Goal: Information Seeking & Learning: Learn about a topic

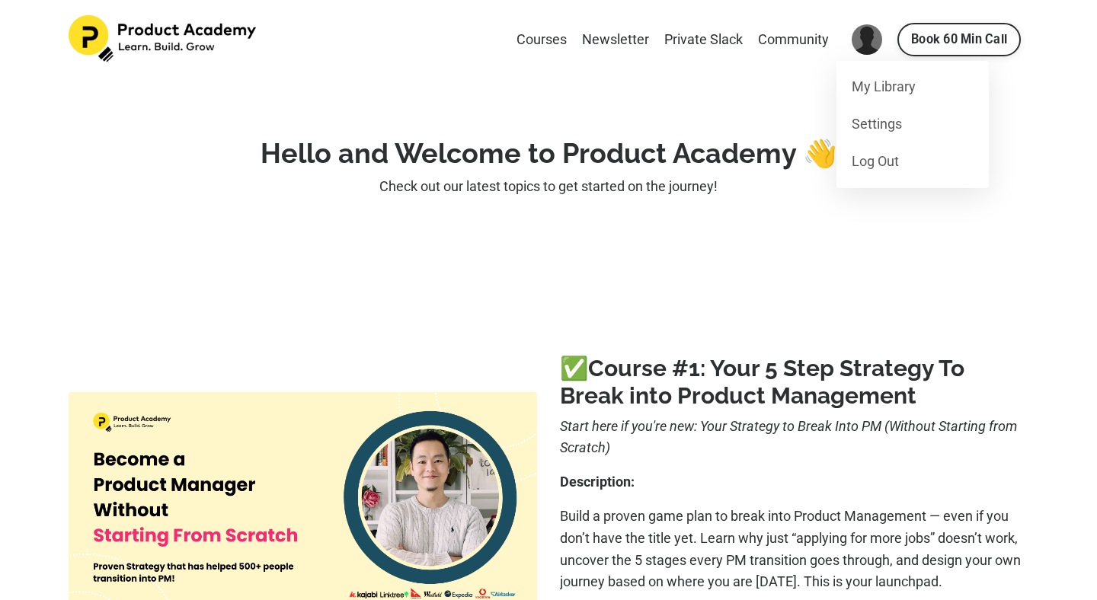
click at [683, 155] on strong "Hello and Welcome to Product Academy 👋" at bounding box center [549, 153] width 577 height 32
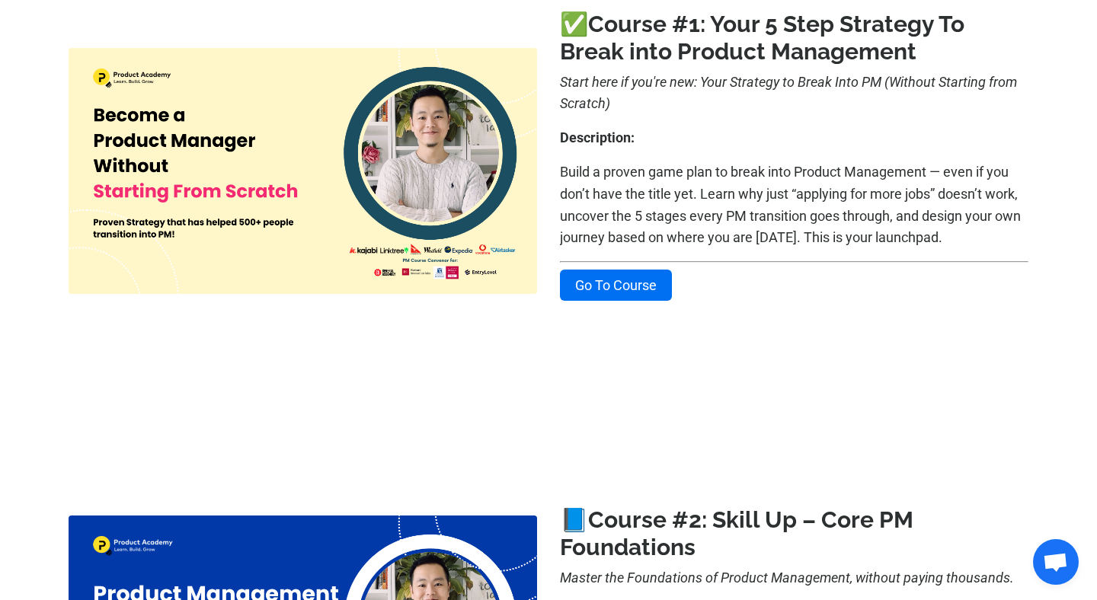
scroll to position [329, 0]
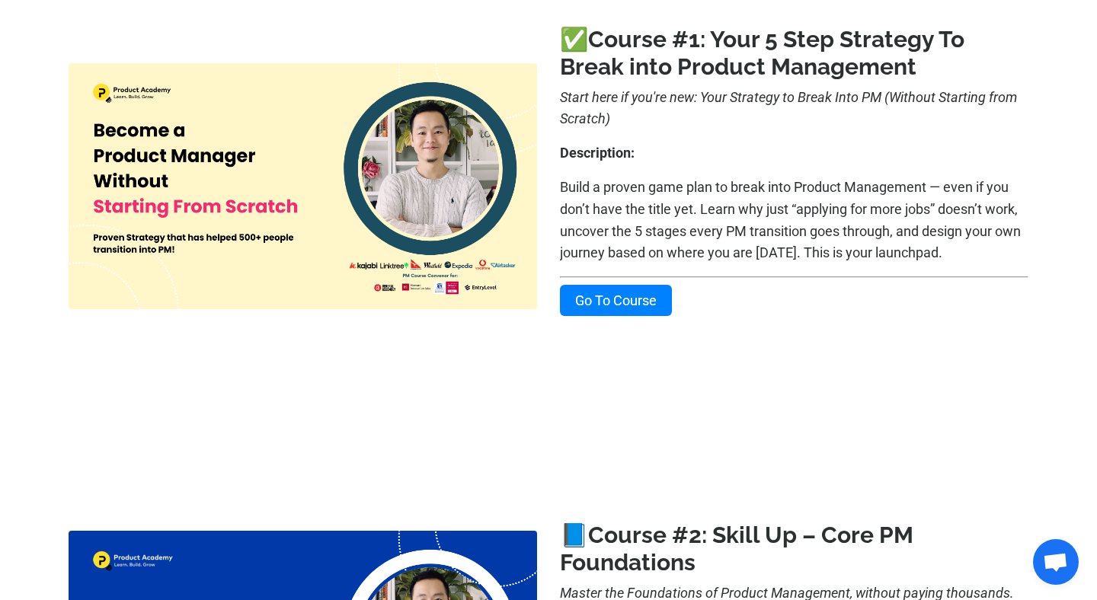
click at [648, 300] on link "Go To Course" at bounding box center [616, 300] width 112 height 31
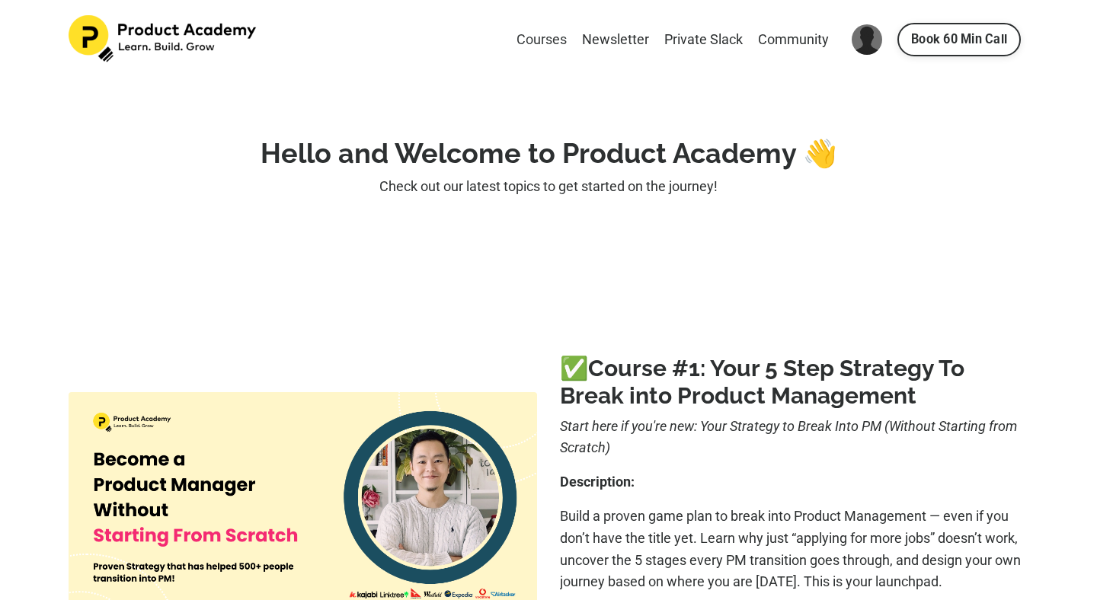
click at [556, 41] on link "Courses" at bounding box center [542, 40] width 50 height 22
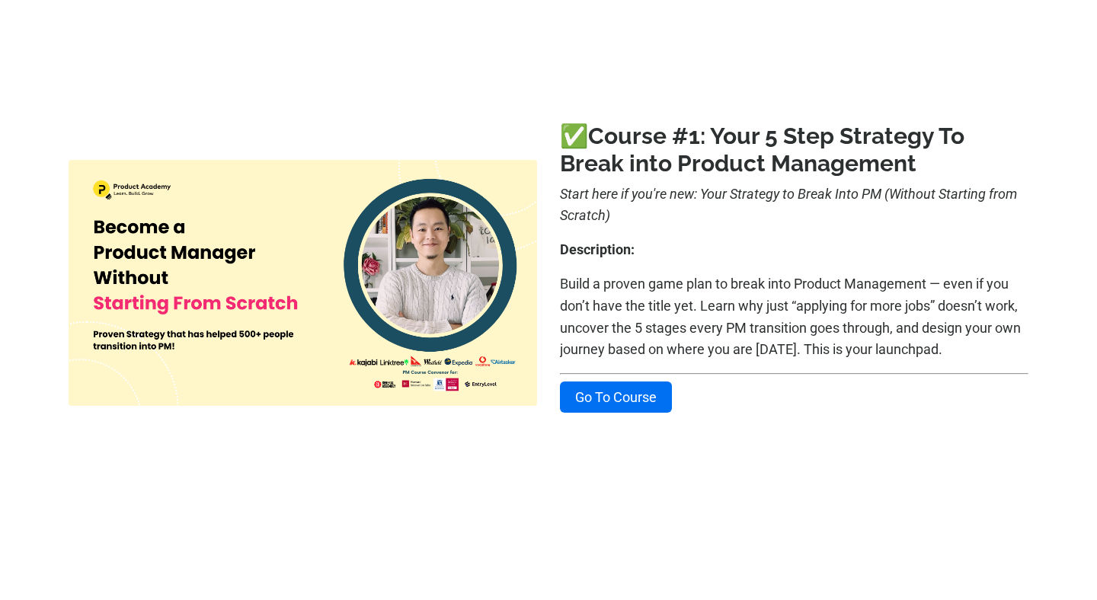
scroll to position [270, 0]
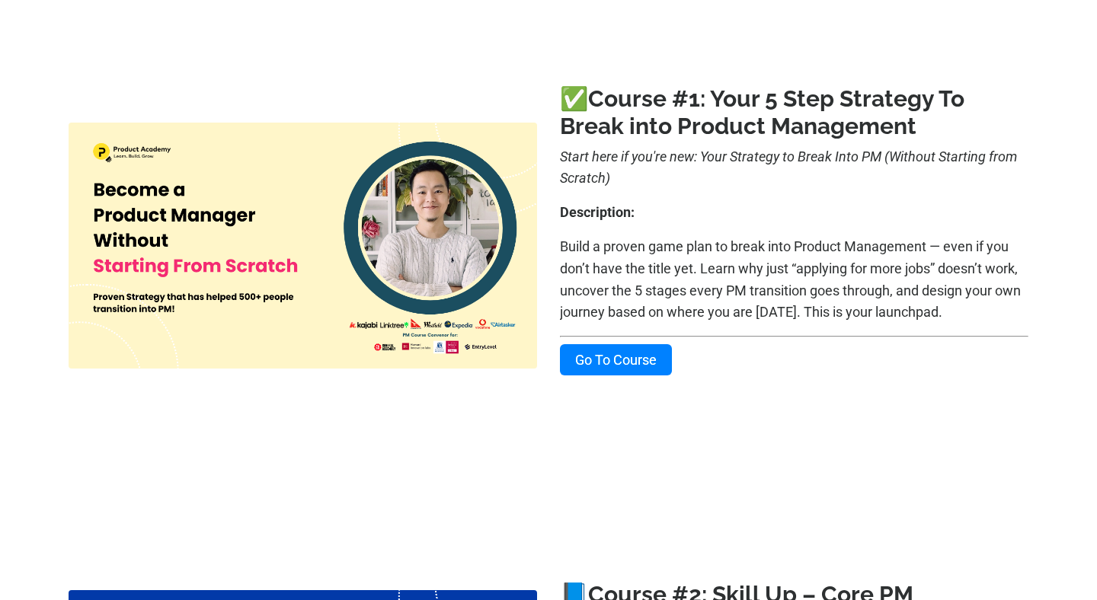
click at [628, 367] on link "Go To Course" at bounding box center [616, 359] width 112 height 31
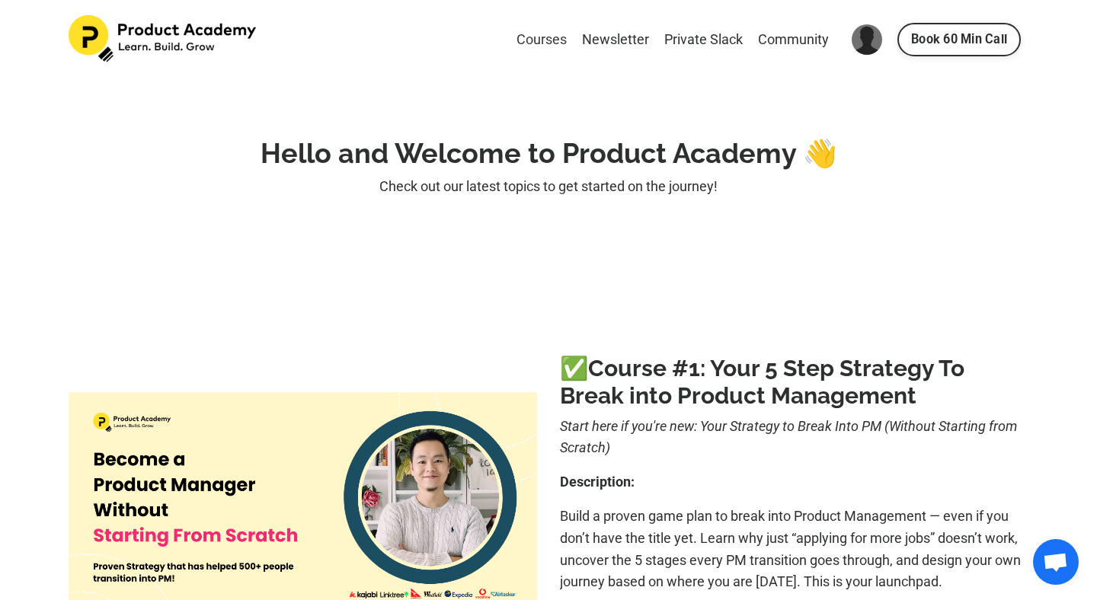
click at [549, 35] on link "Courses" at bounding box center [542, 40] width 50 height 22
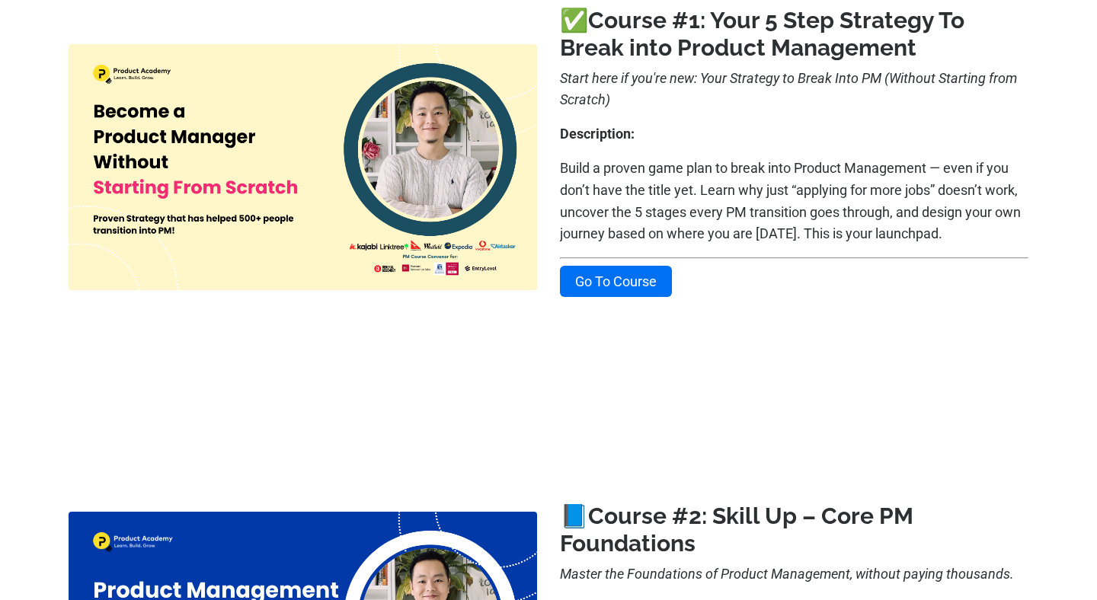
scroll to position [350, 0]
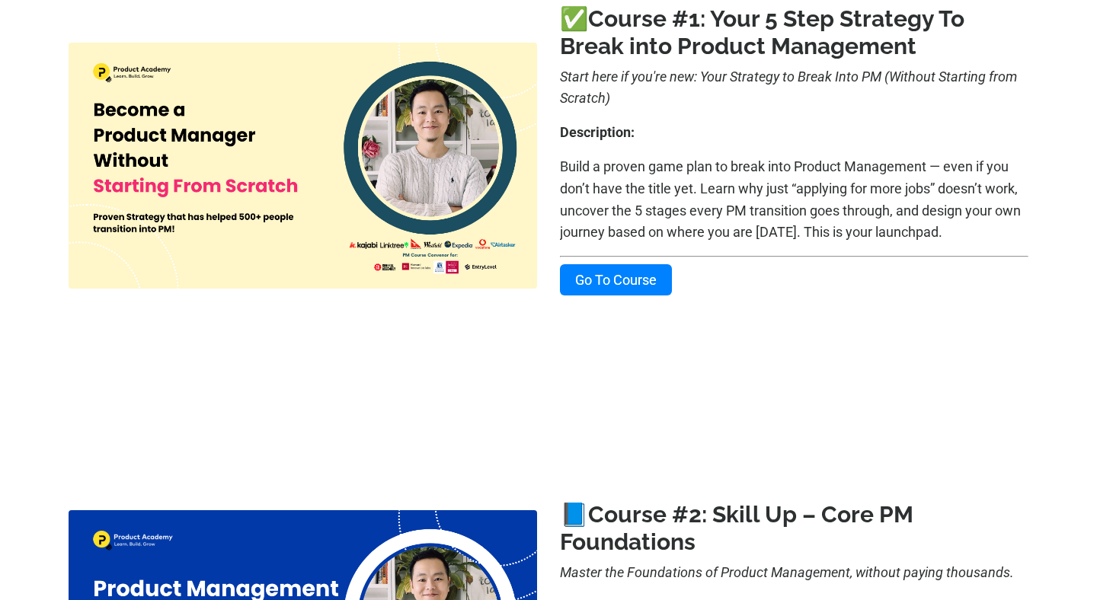
click at [612, 280] on link "Go To Course" at bounding box center [616, 279] width 112 height 31
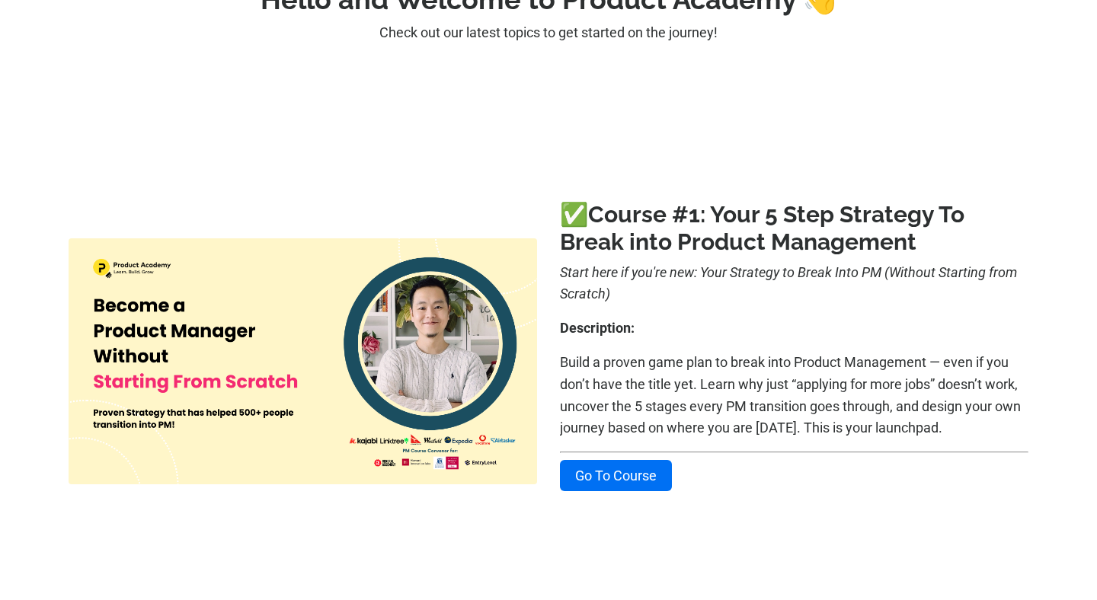
scroll to position [233, 0]
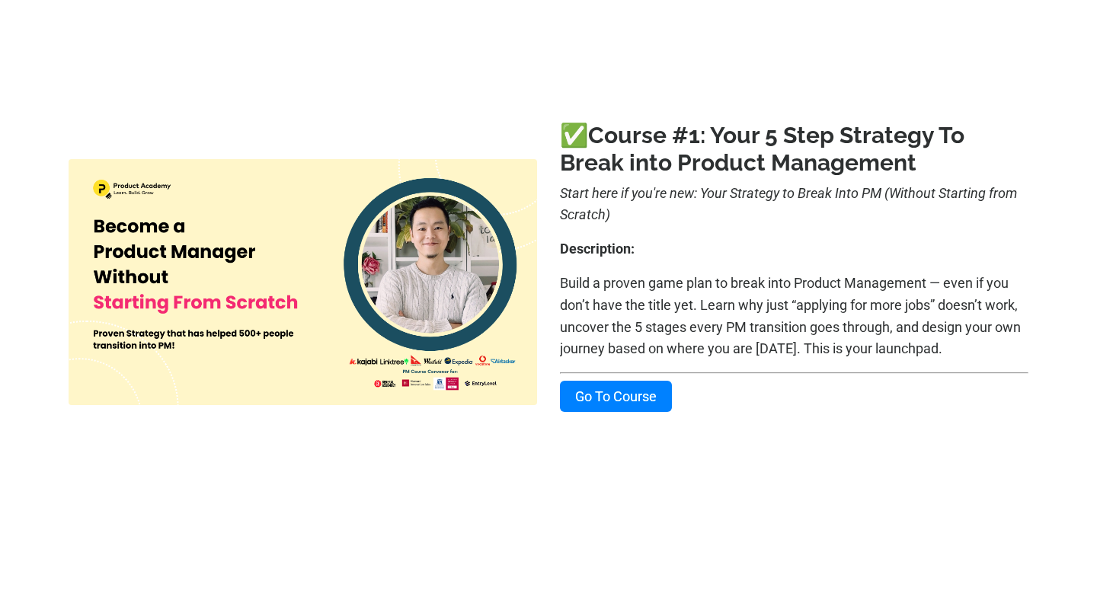
click at [623, 393] on link "Go To Course" at bounding box center [616, 396] width 112 height 31
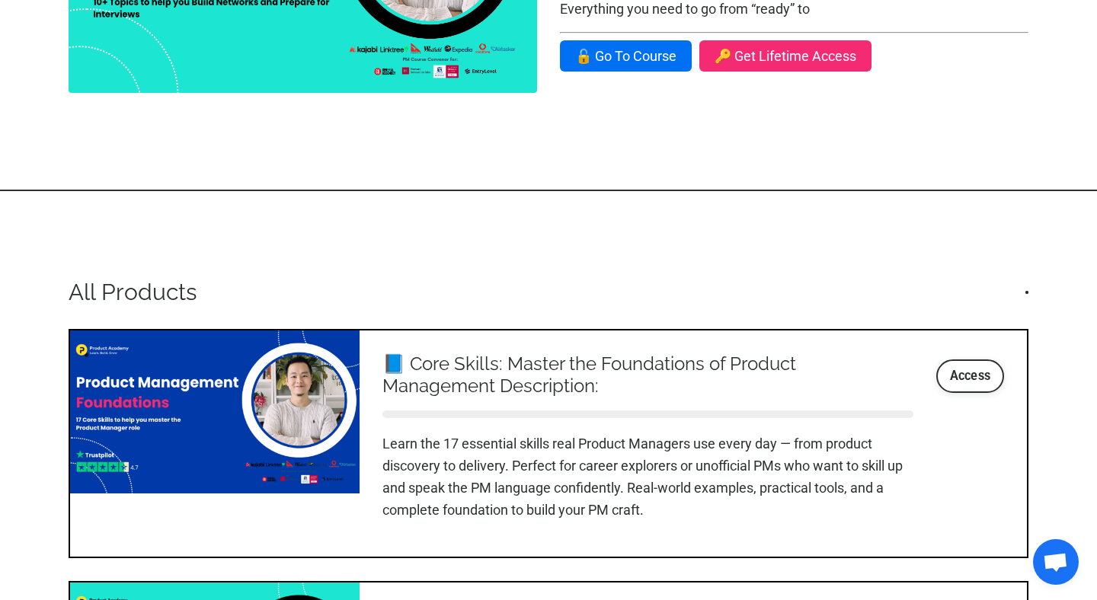
scroll to position [1725, 0]
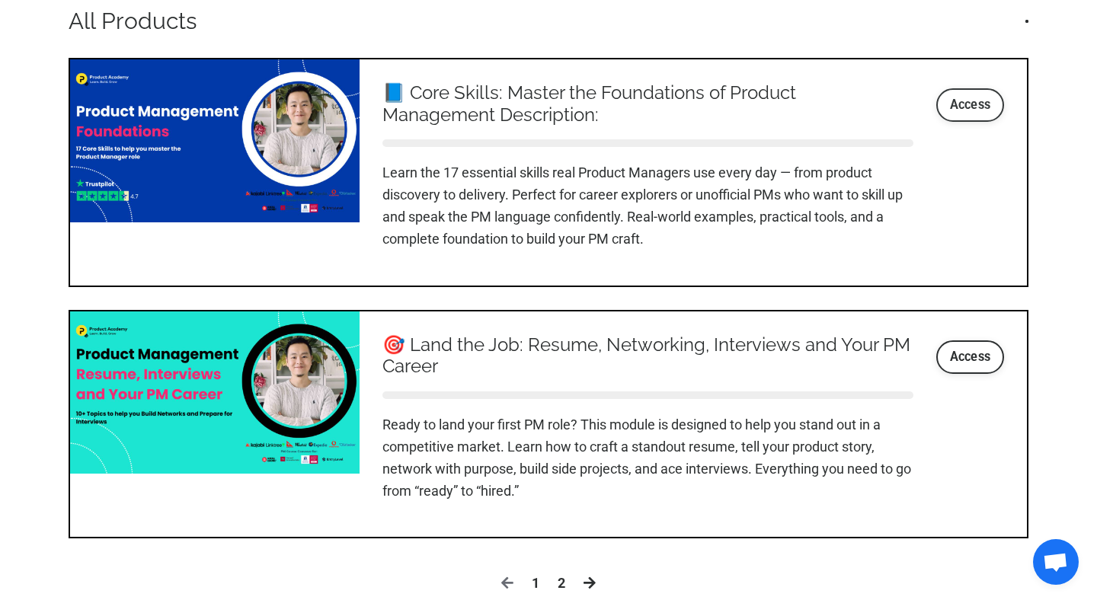
click at [974, 110] on link "Access" at bounding box center [971, 105] width 69 height 34
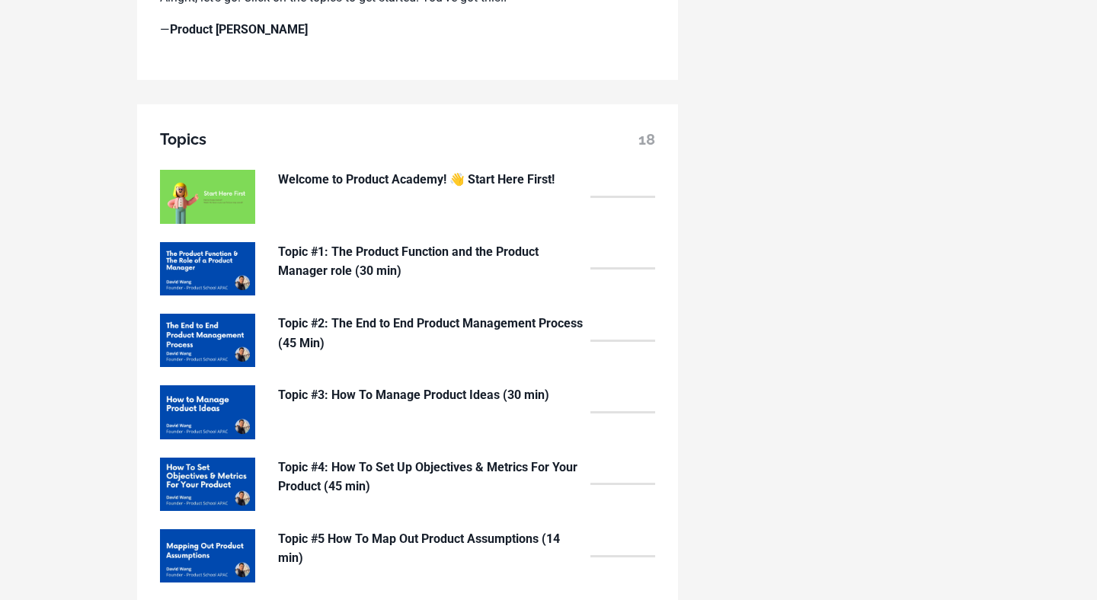
scroll to position [1161, 0]
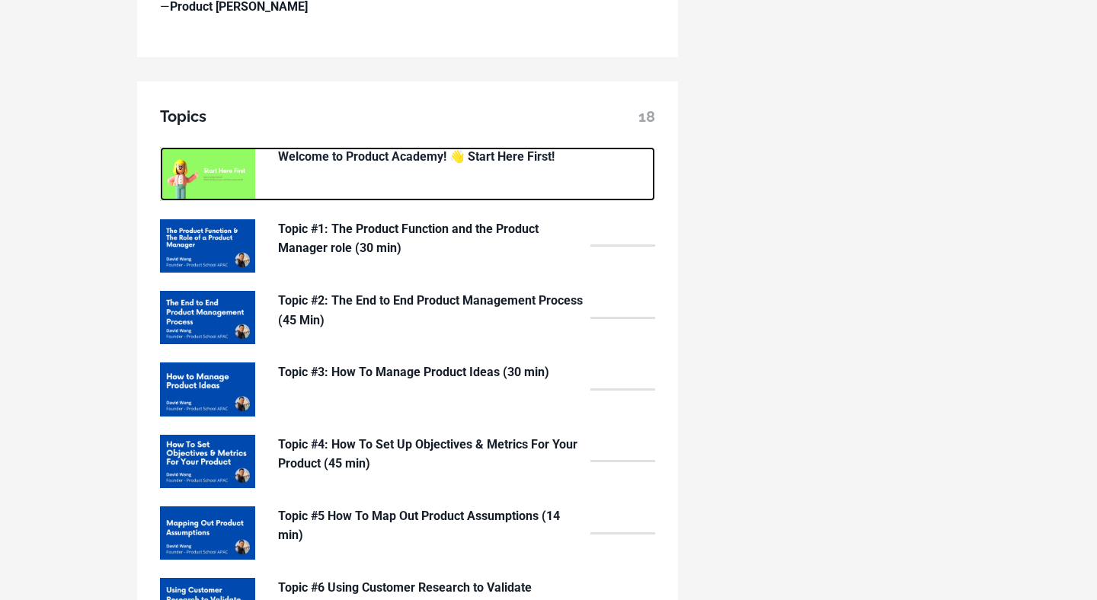
click at [229, 174] on img at bounding box center [207, 173] width 95 height 53
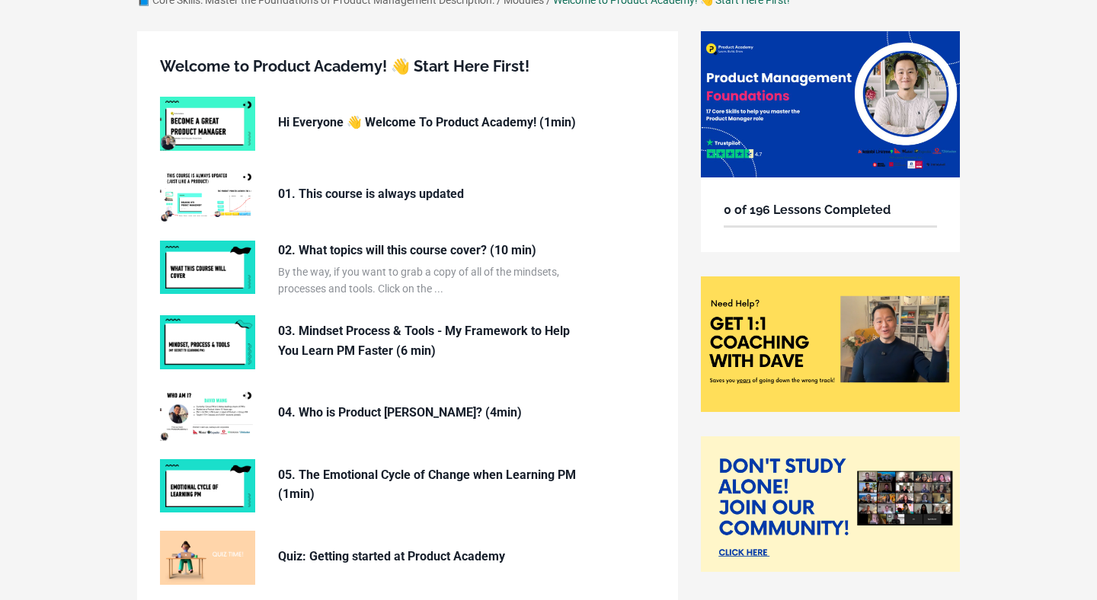
scroll to position [110, 0]
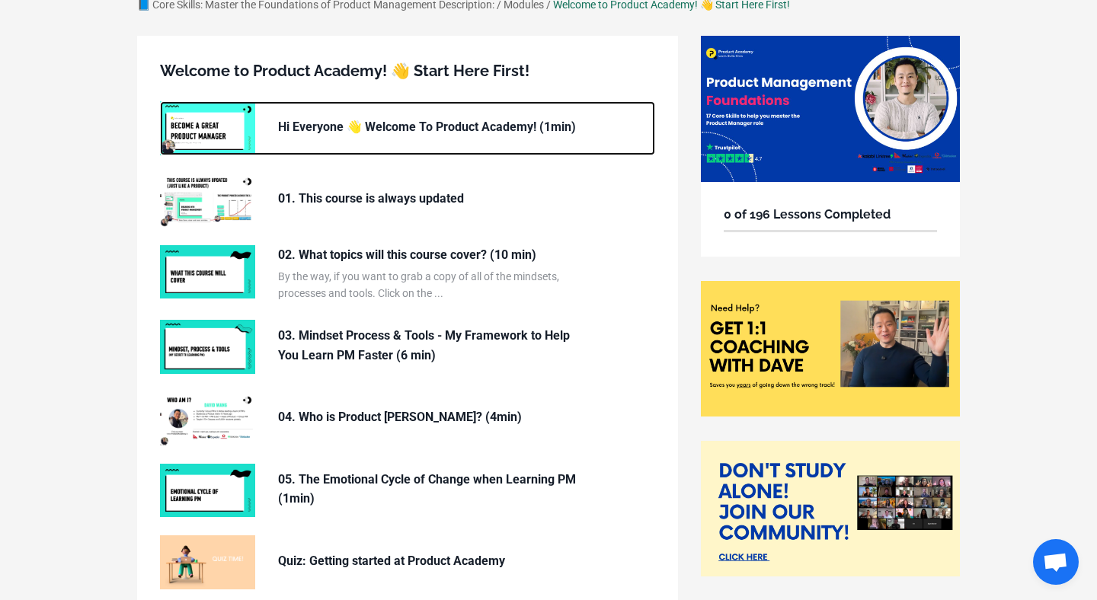
click at [234, 126] on img at bounding box center [207, 127] width 95 height 53
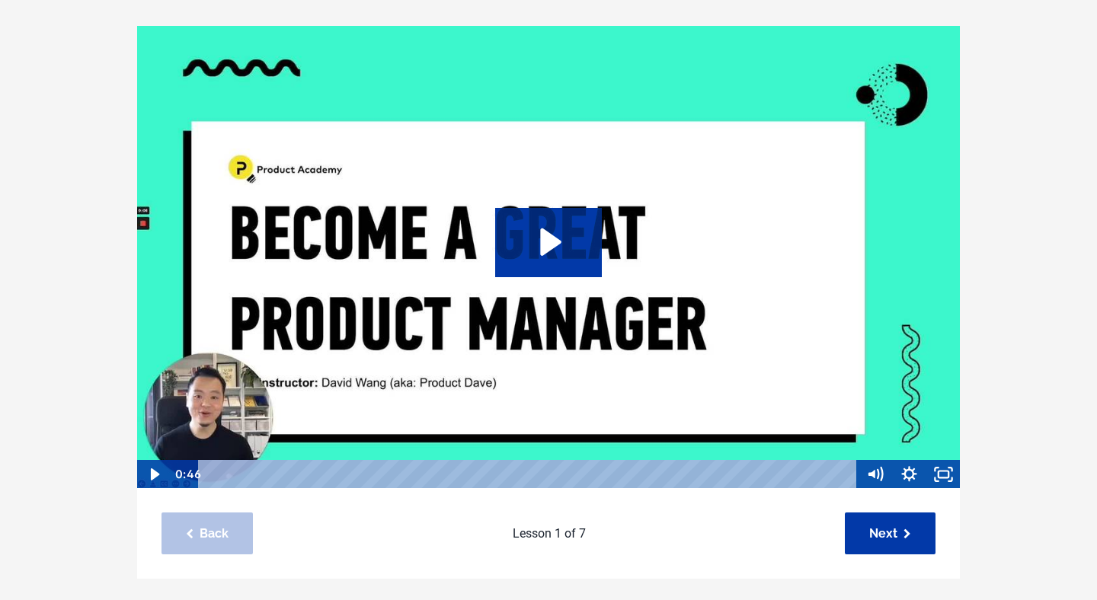
scroll to position [137, 0]
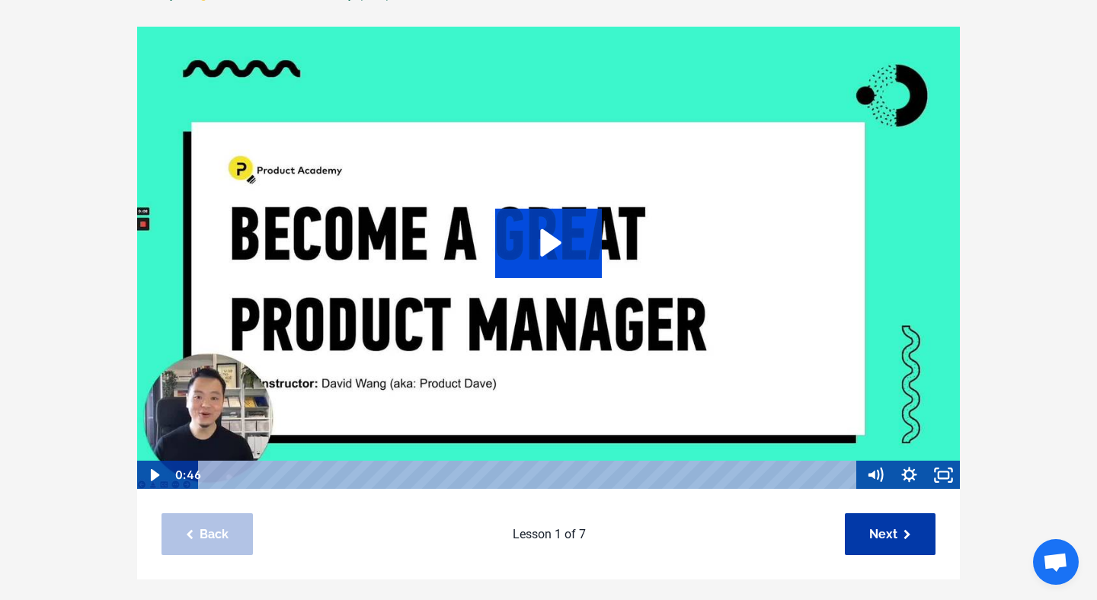
click at [543, 216] on icon "Play Video: sites/127338/video/mDfBbv8aQbejzaHbH1Xa_01._Who_is_the_course_desig…" at bounding box center [548, 243] width 107 height 69
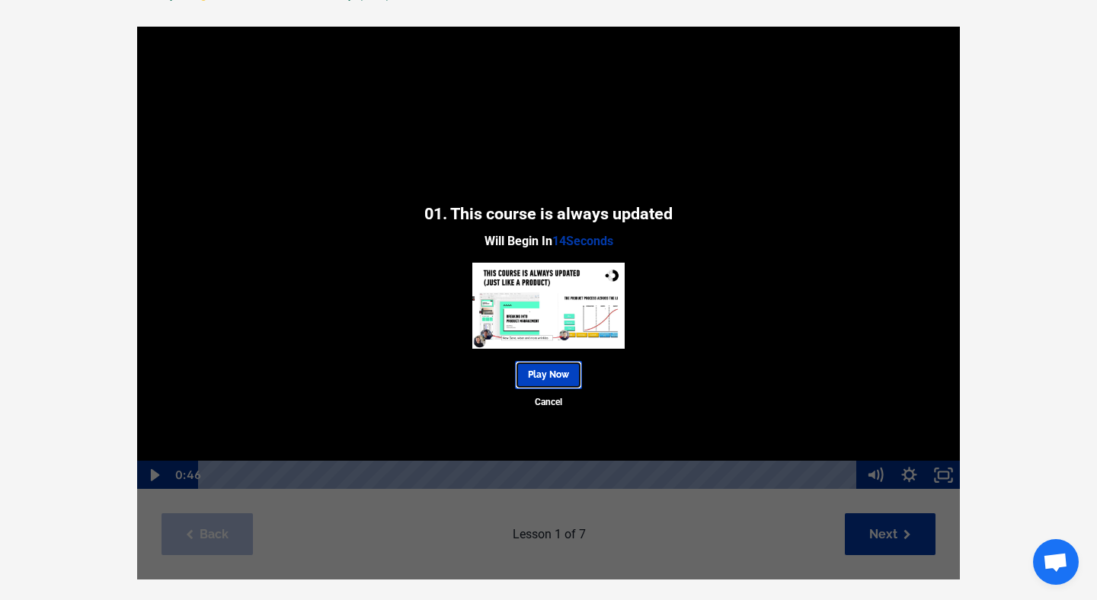
click at [552, 375] on link "Play Now" at bounding box center [548, 375] width 67 height 28
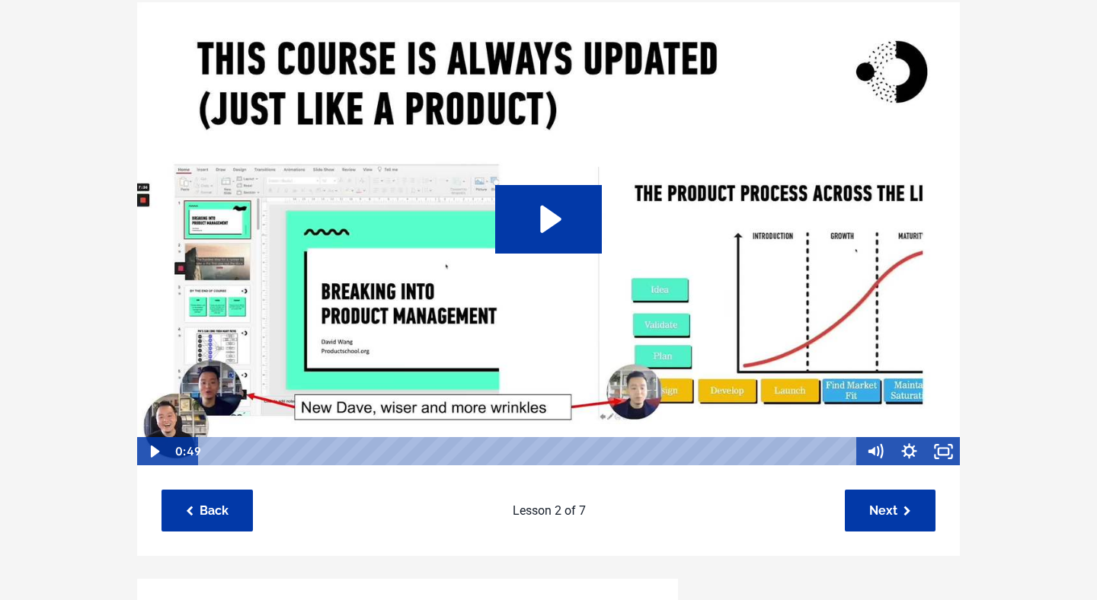
scroll to position [146, 0]
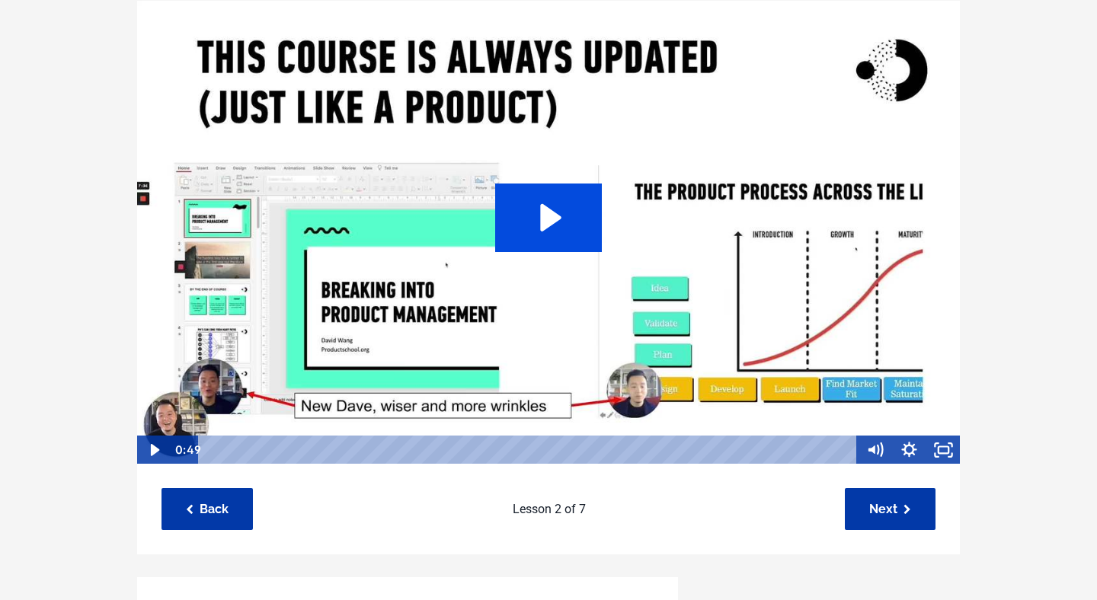
click at [522, 235] on icon "Play Video: sites/127338/video/imaPpGJaS3mH39fVVspc_This_course_is_also_updated…" at bounding box center [548, 218] width 107 height 69
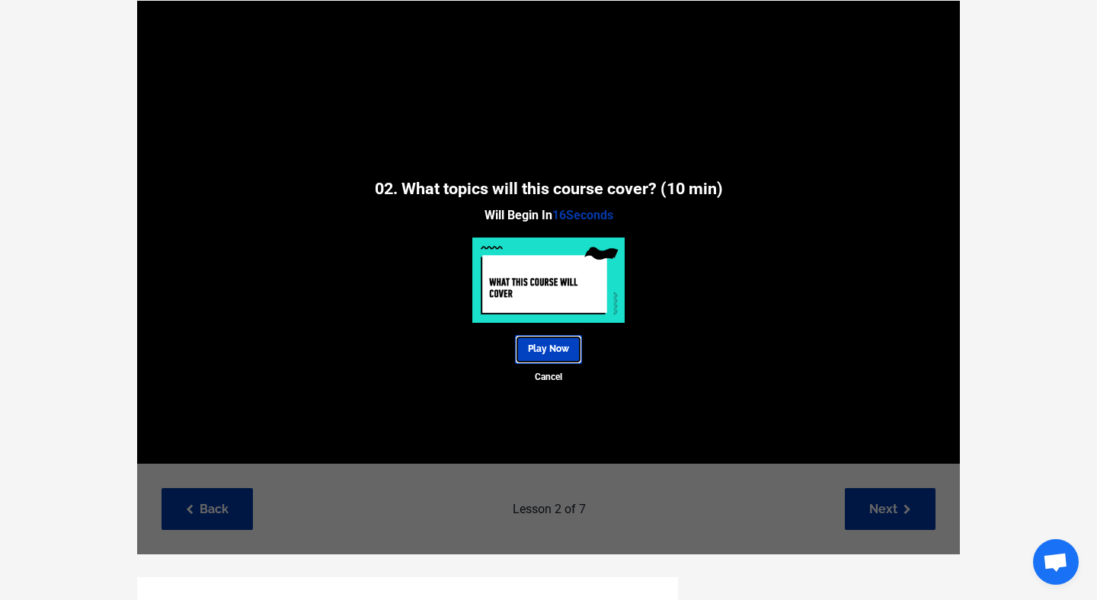
click at [559, 363] on link "Play Now" at bounding box center [548, 349] width 67 height 28
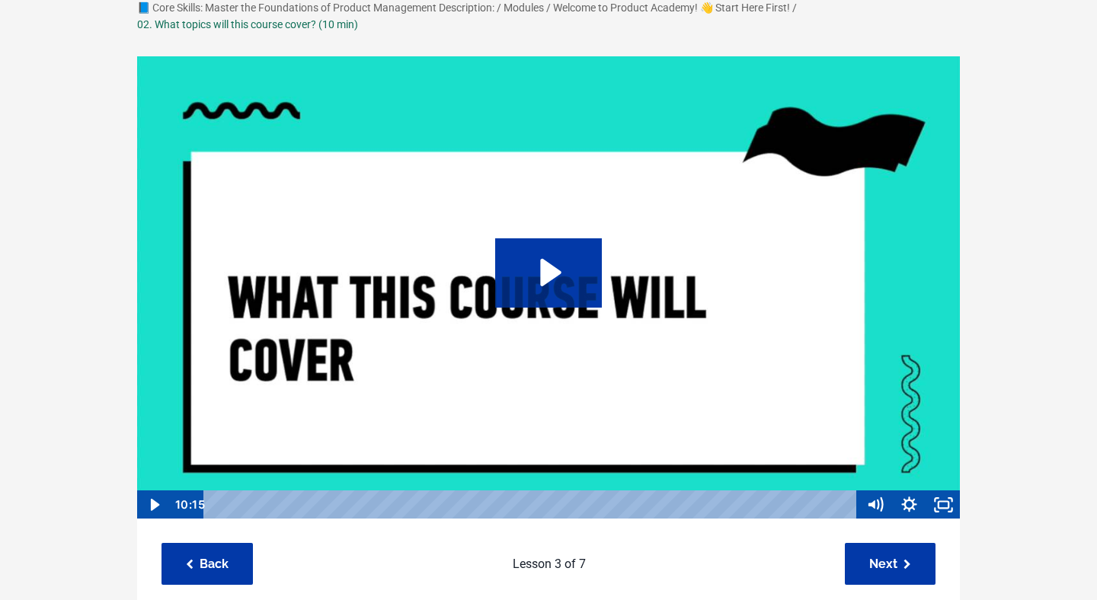
scroll to position [110, 0]
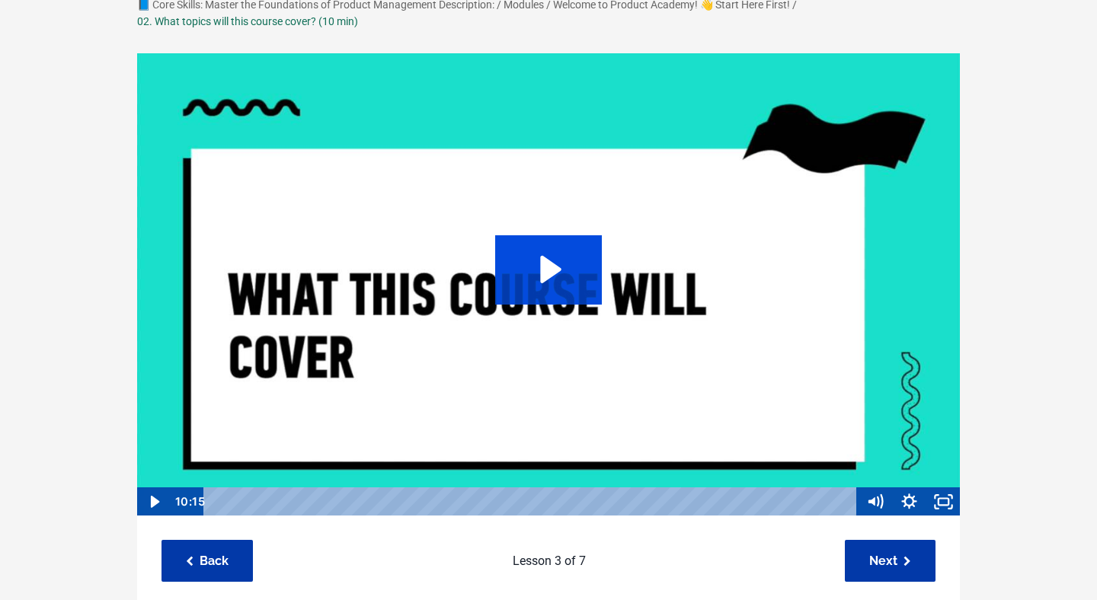
click at [498, 271] on icon "Play Video: file-uploads/sites/127338/video/f564286-8c2a-004f-3e07-c88bc7f7f631…" at bounding box center [548, 269] width 107 height 69
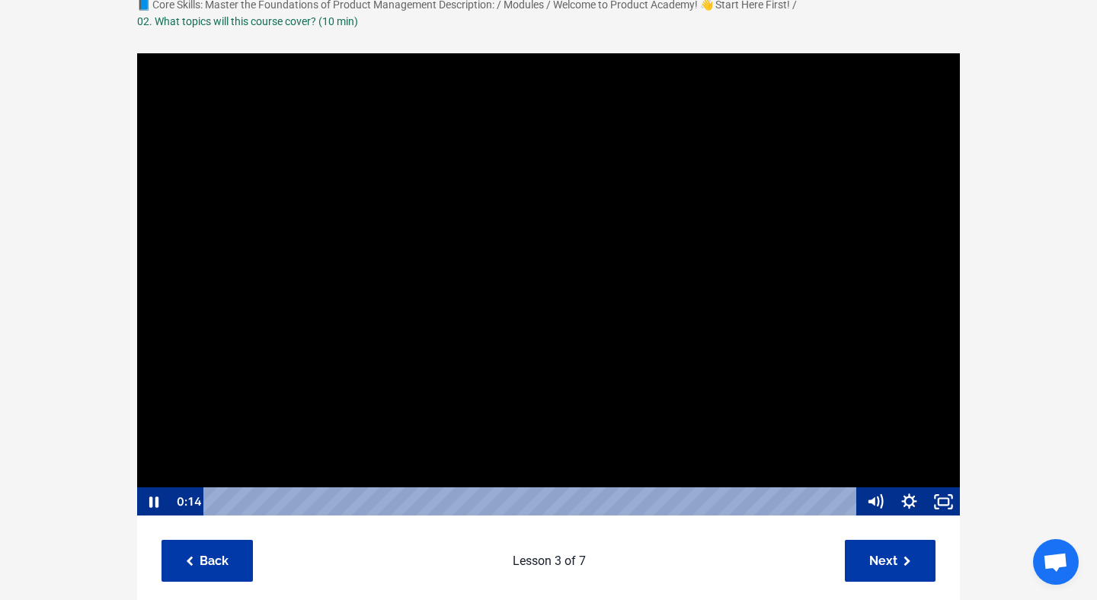
click at [597, 370] on div at bounding box center [548, 285] width 824 height 465
click at [157, 502] on icon "Play Video" at bounding box center [155, 502] width 11 height 14
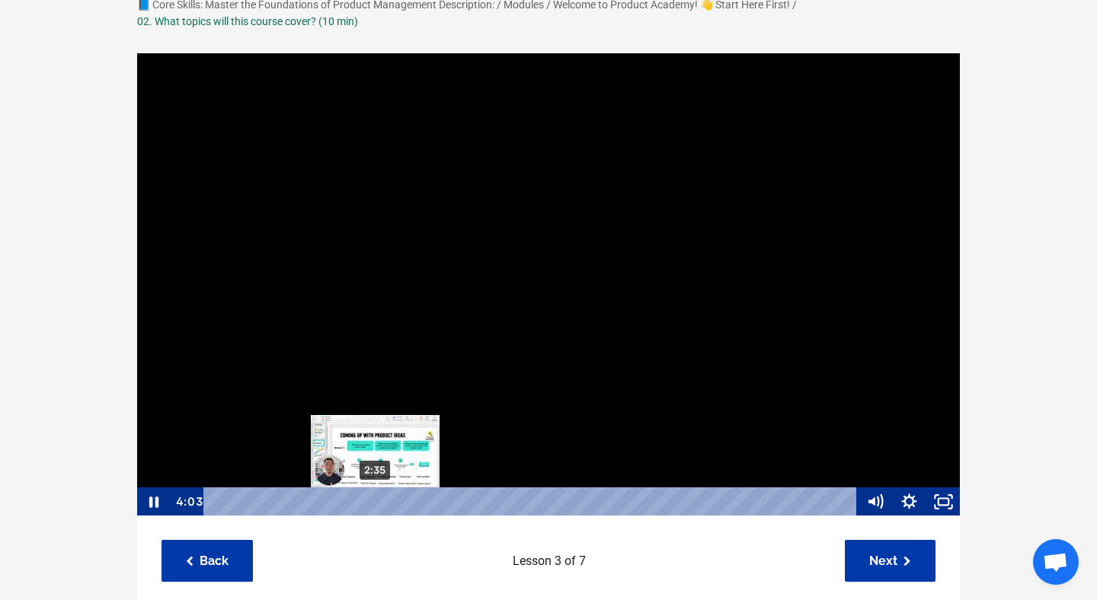
scroll to position [1, 0]
click at [376, 503] on div "2:35" at bounding box center [532, 501] width 632 height 29
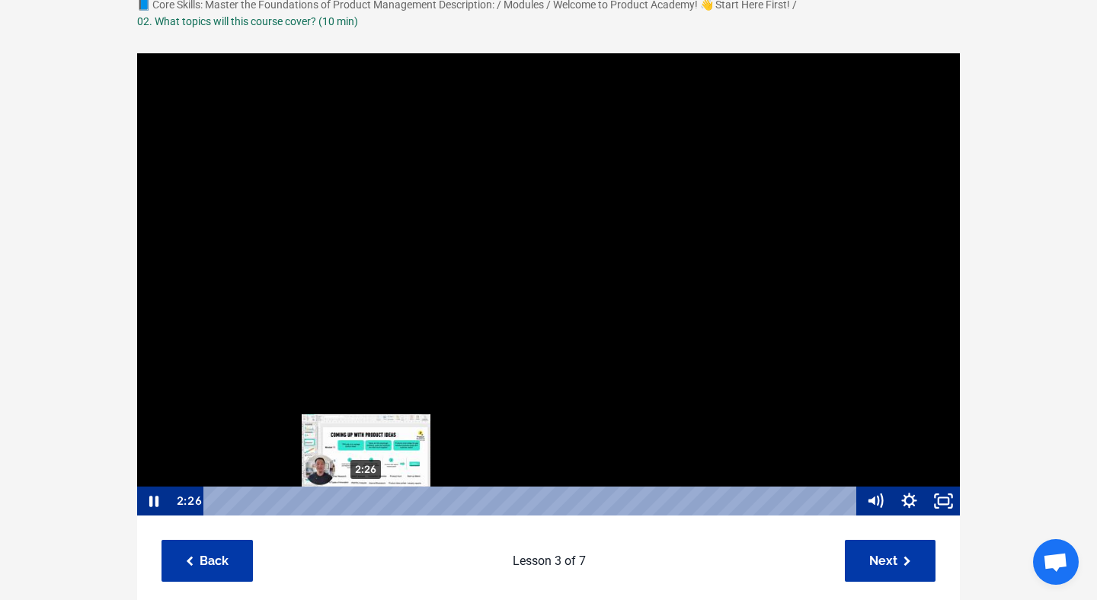
click at [367, 501] on div "2:26" at bounding box center [532, 501] width 632 height 29
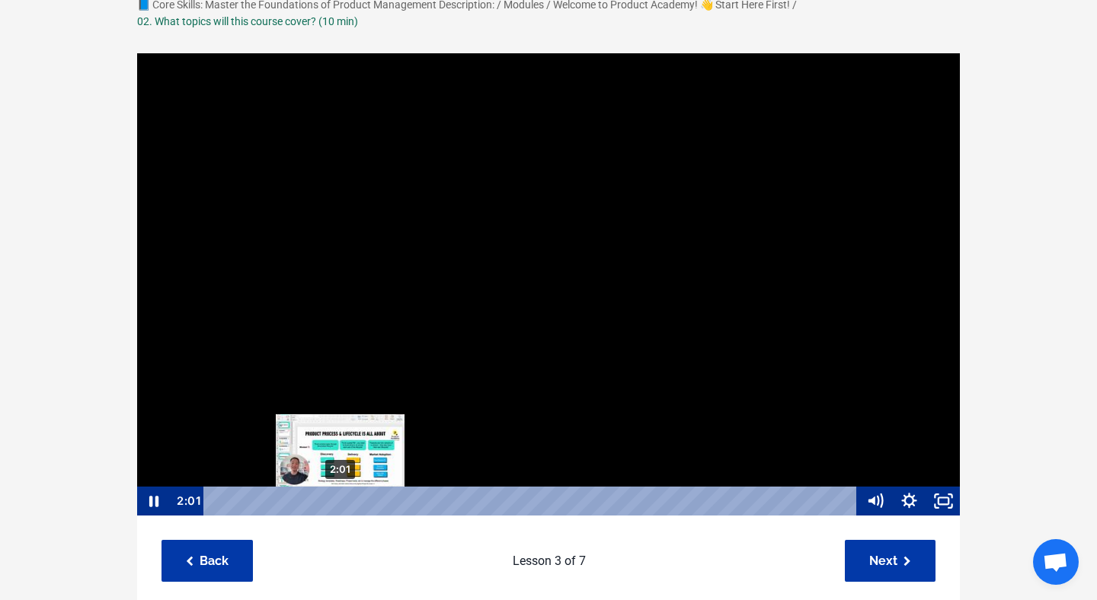
click at [341, 501] on div "2:01" at bounding box center [532, 501] width 632 height 29
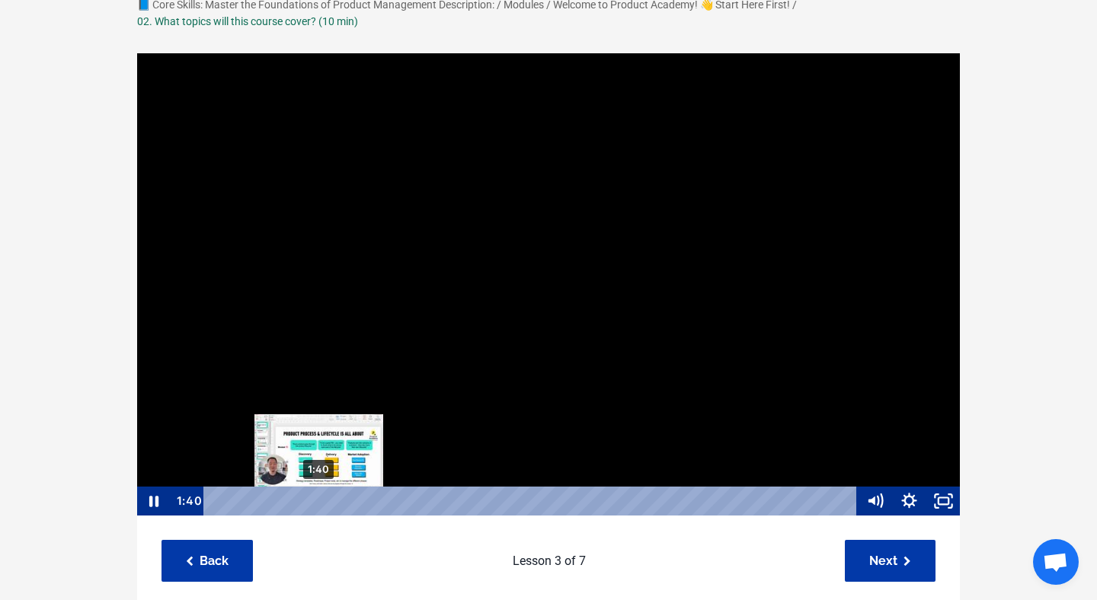
click at [319, 501] on div "1:40" at bounding box center [532, 501] width 632 height 29
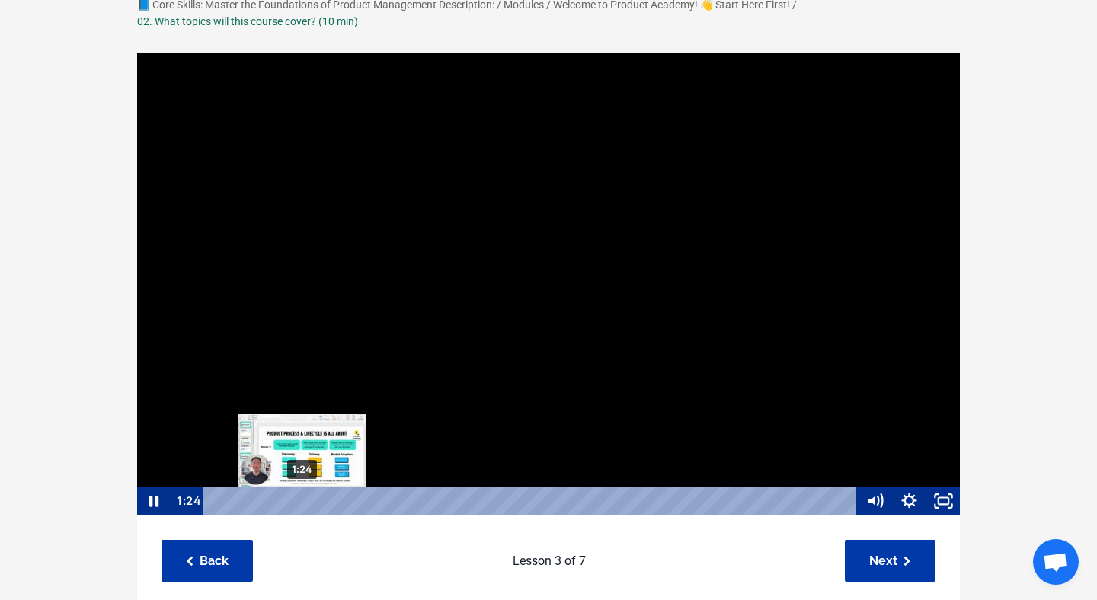
click at [303, 501] on div "1:24" at bounding box center [532, 501] width 632 height 29
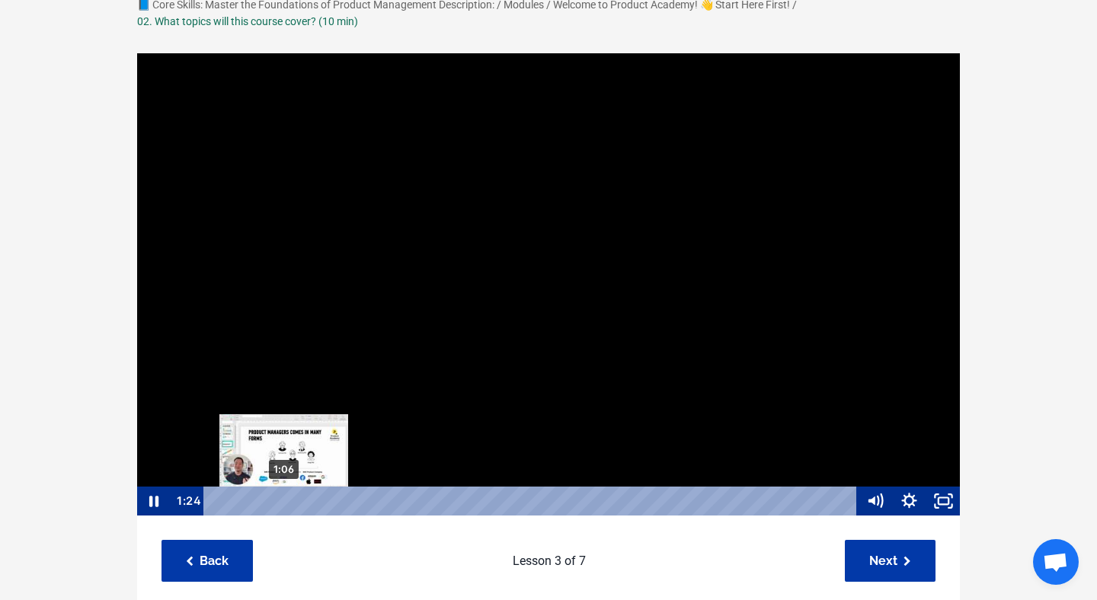
click at [276, 501] on div "1:06" at bounding box center [532, 501] width 632 height 29
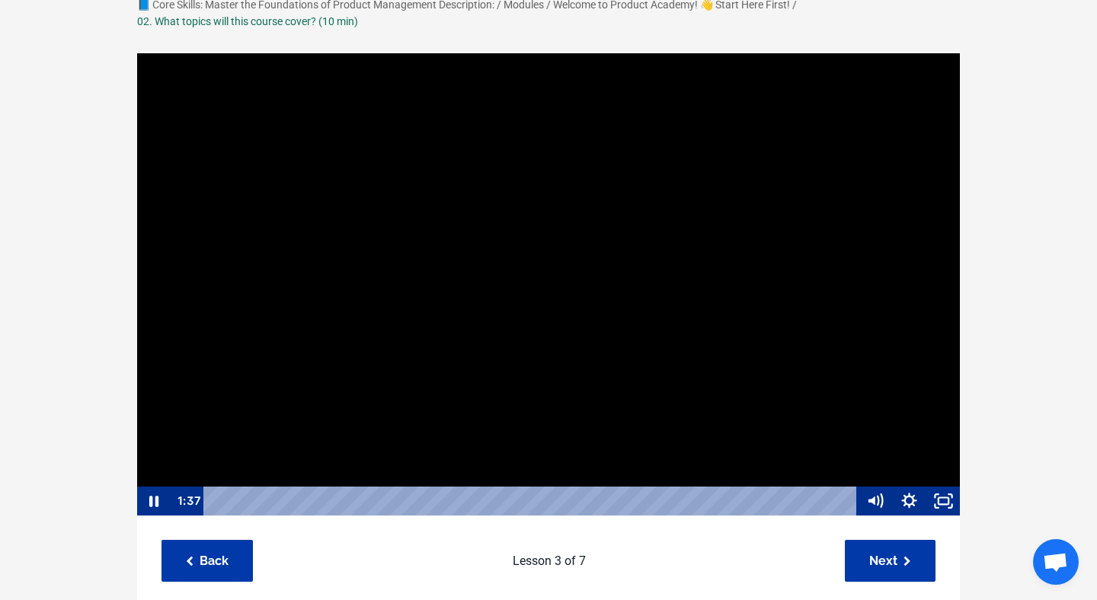
click at [342, 260] on div at bounding box center [548, 284] width 824 height 465
click at [283, 258] on div at bounding box center [548, 284] width 824 height 465
click at [148, 496] on icon "Pause" at bounding box center [153, 501] width 41 height 35
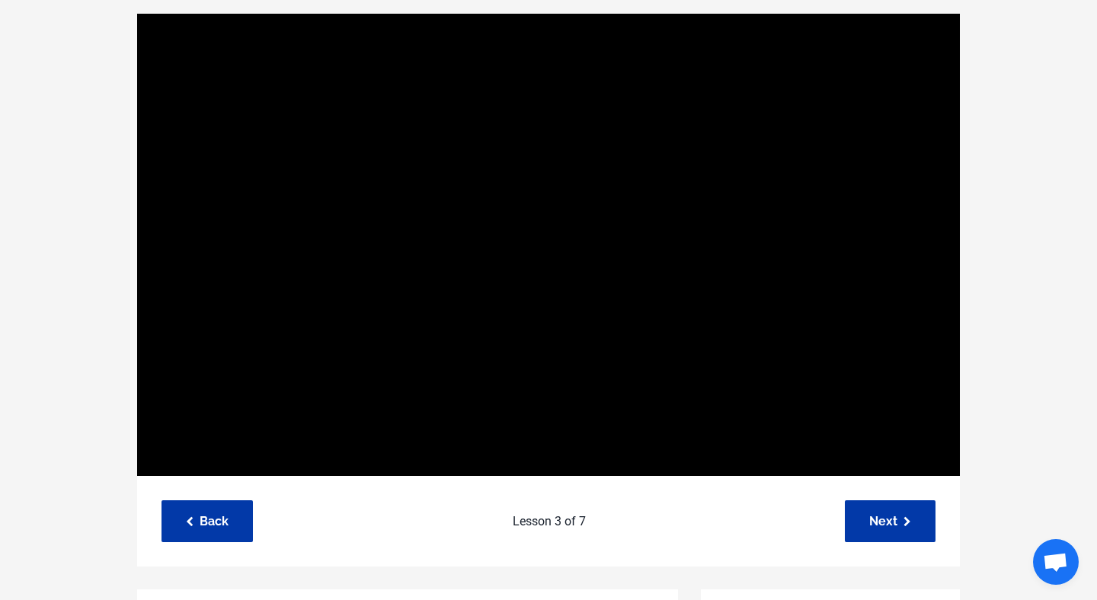
scroll to position [157, 0]
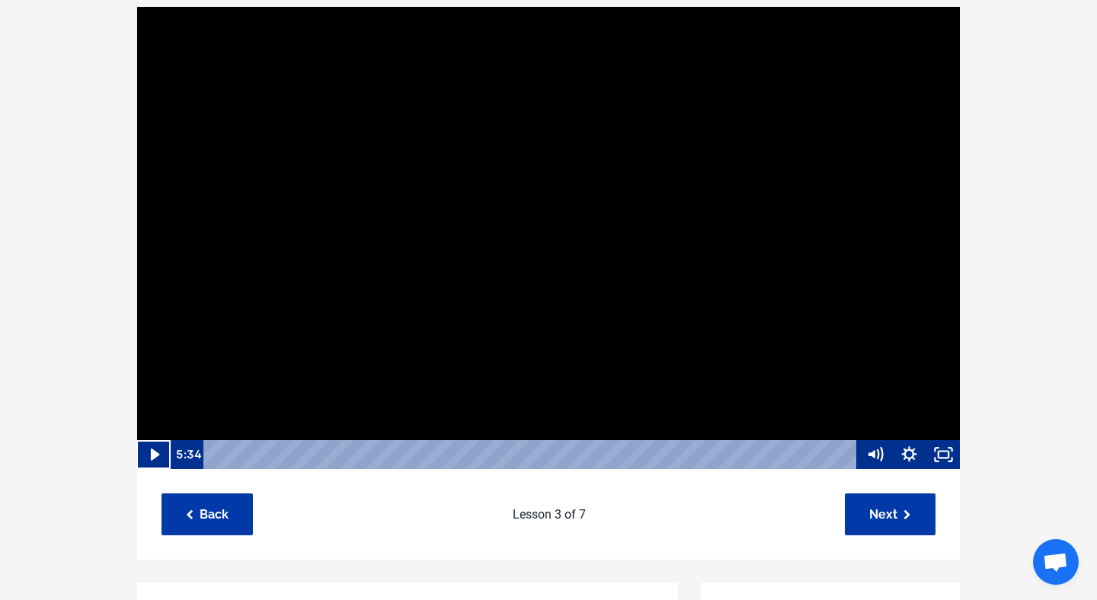
click at [316, 227] on div at bounding box center [548, 237] width 824 height 465
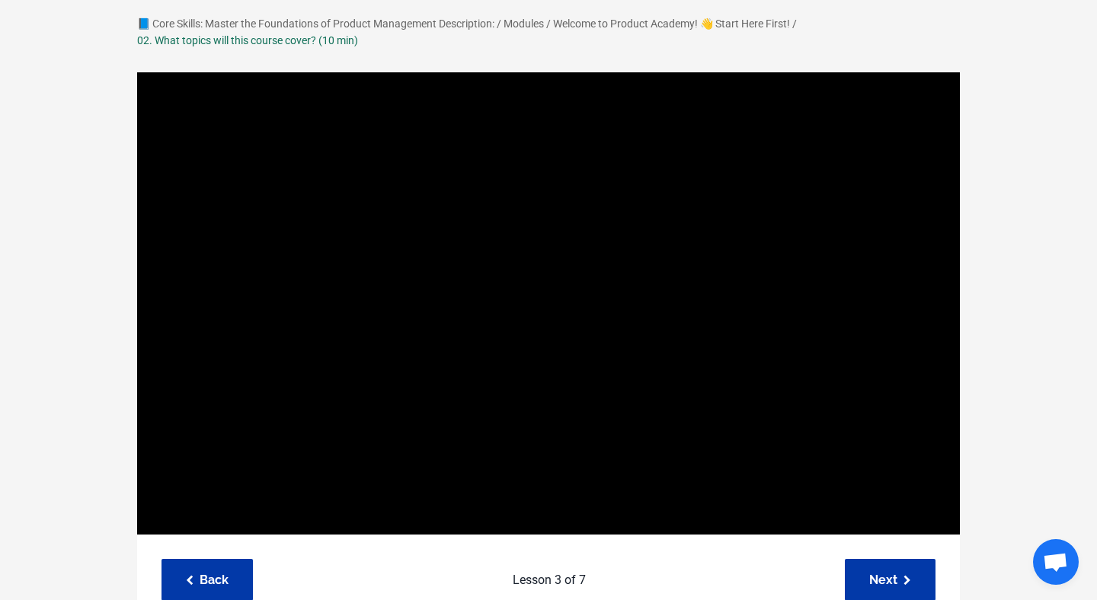
scroll to position [133, 0]
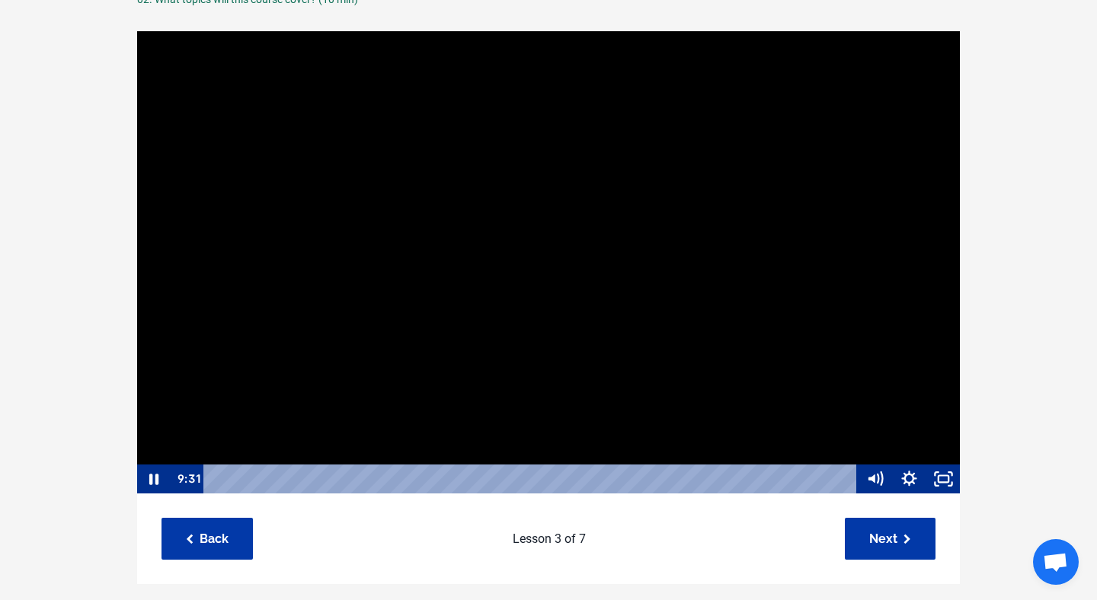
click at [429, 275] on div at bounding box center [548, 262] width 824 height 465
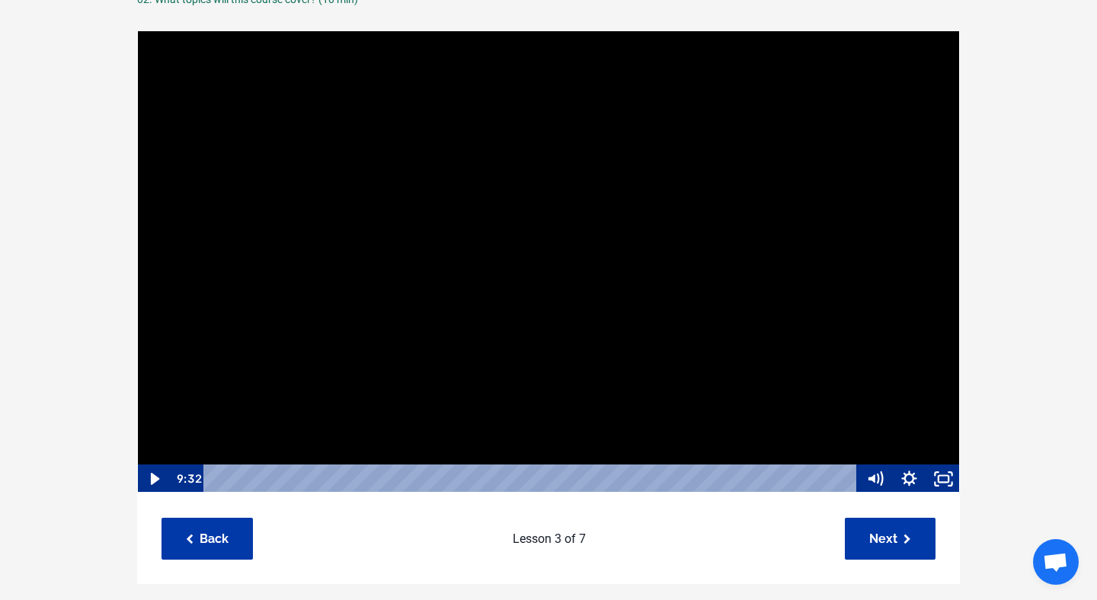
click at [860, 278] on div at bounding box center [548, 262] width 824 height 465
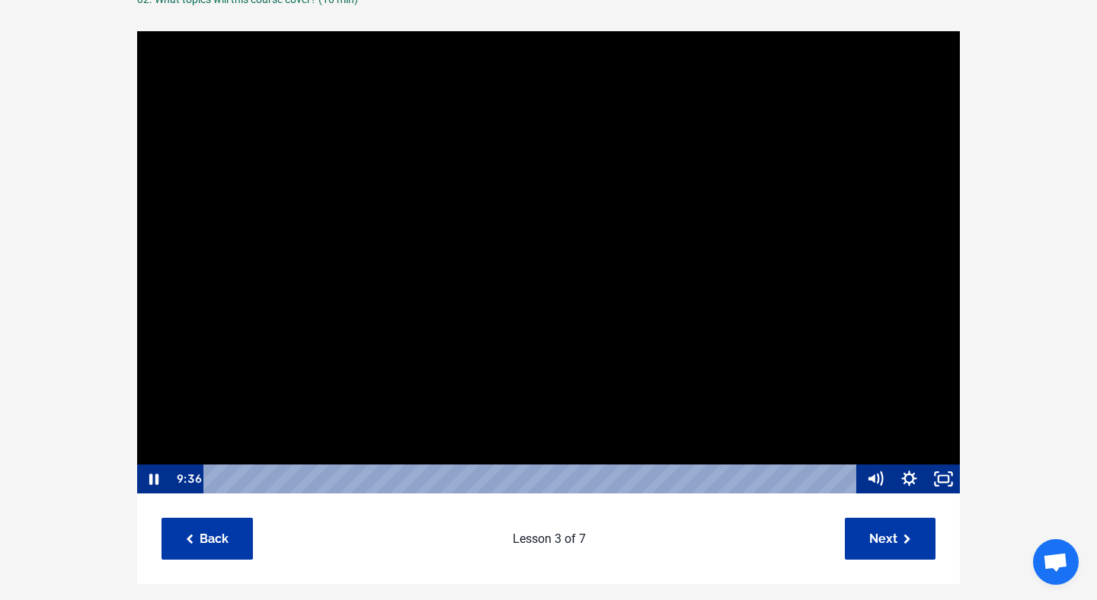
click at [874, 265] on div at bounding box center [548, 262] width 824 height 465
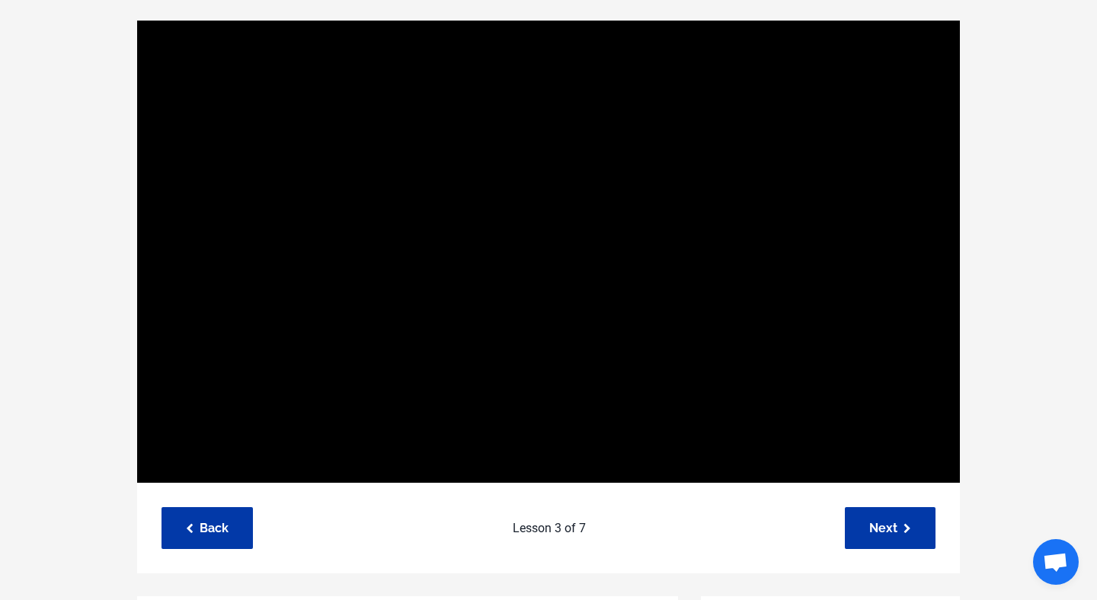
scroll to position [144, 0]
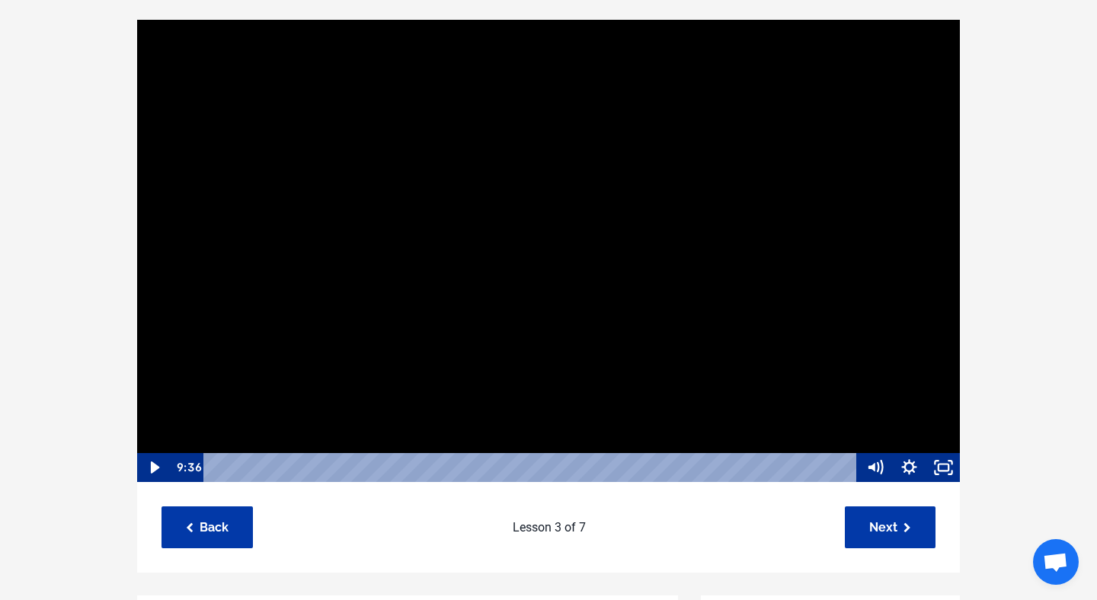
click at [252, 152] on div at bounding box center [548, 250] width 824 height 465
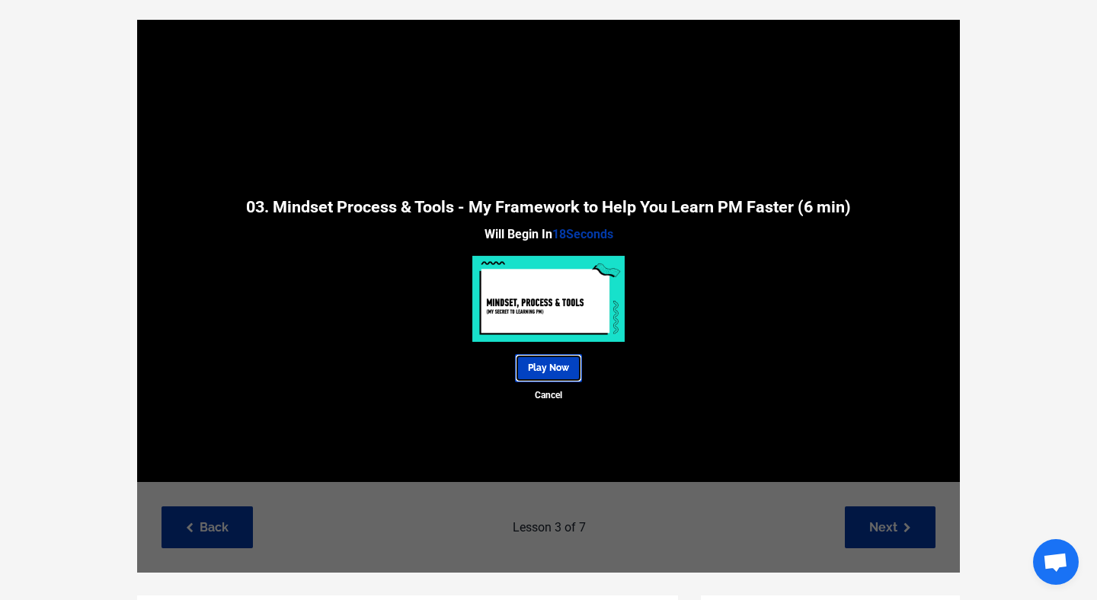
click at [551, 371] on link "Play Now" at bounding box center [548, 368] width 67 height 28
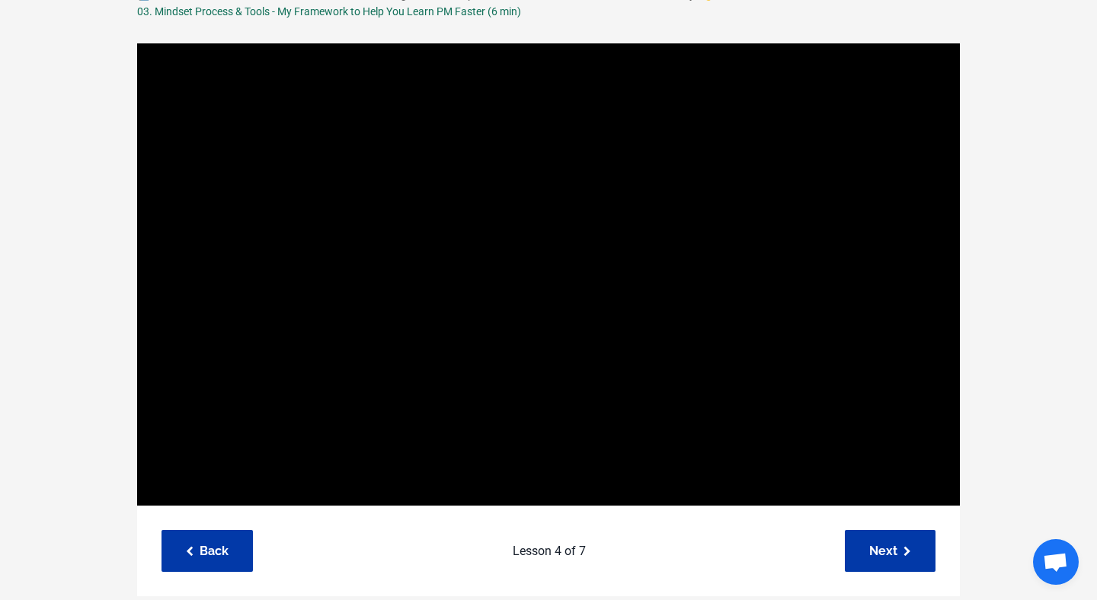
scroll to position [138, 0]
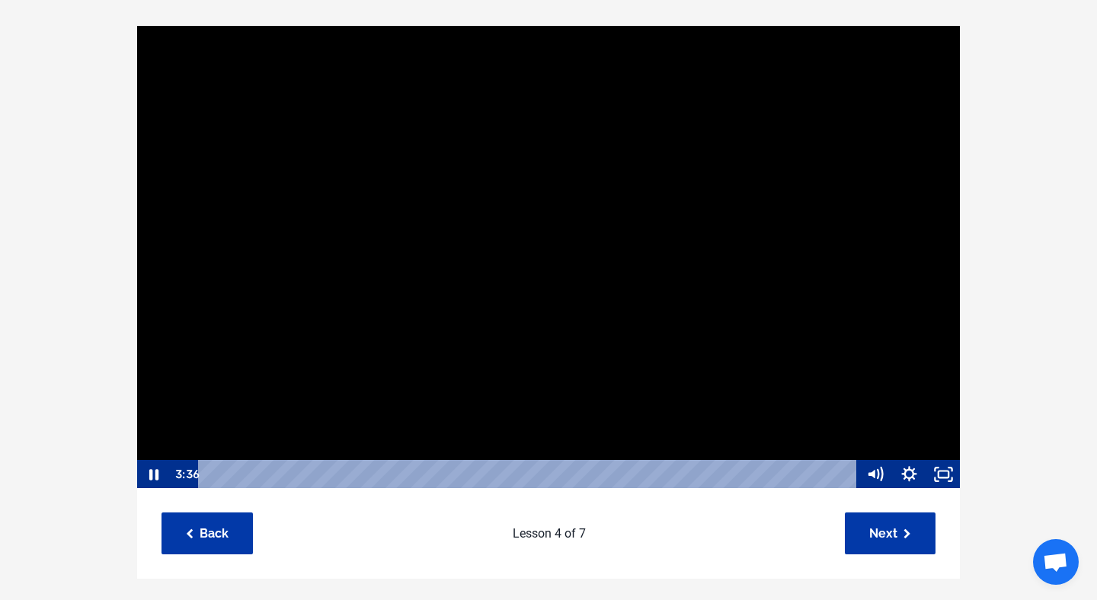
click at [290, 289] on div at bounding box center [548, 257] width 824 height 465
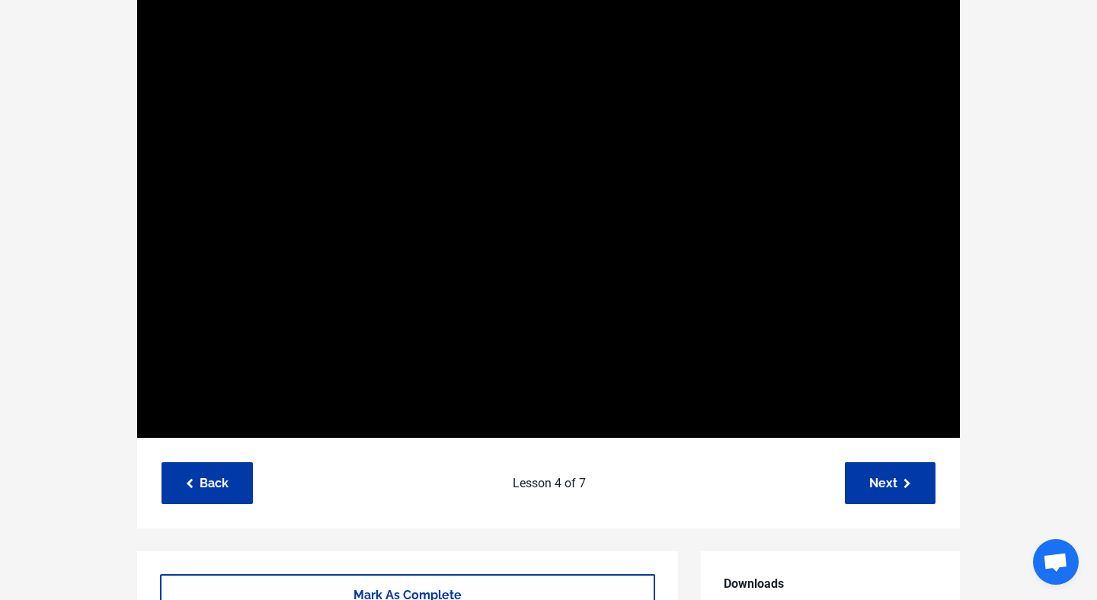
scroll to position [186, 0]
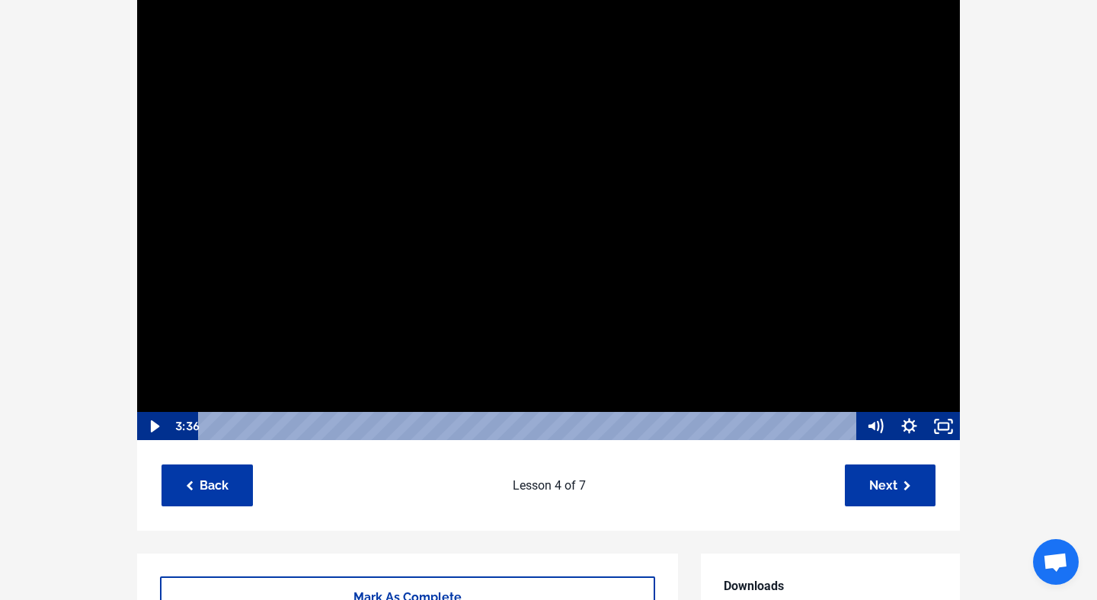
click at [644, 216] on div at bounding box center [548, 209] width 824 height 465
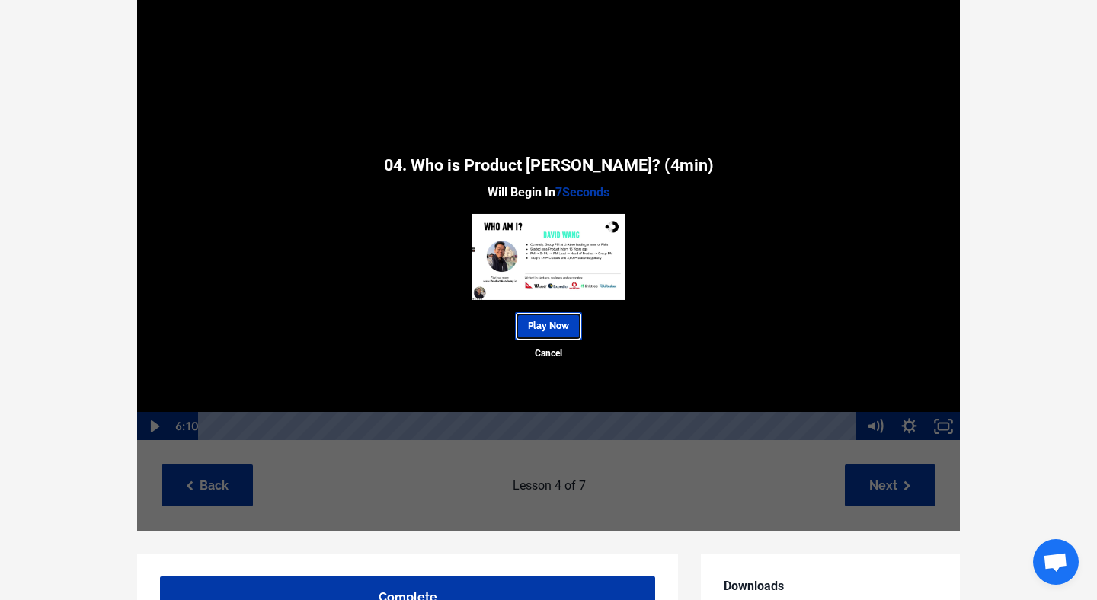
click at [555, 325] on link "Play Now" at bounding box center [548, 326] width 67 height 28
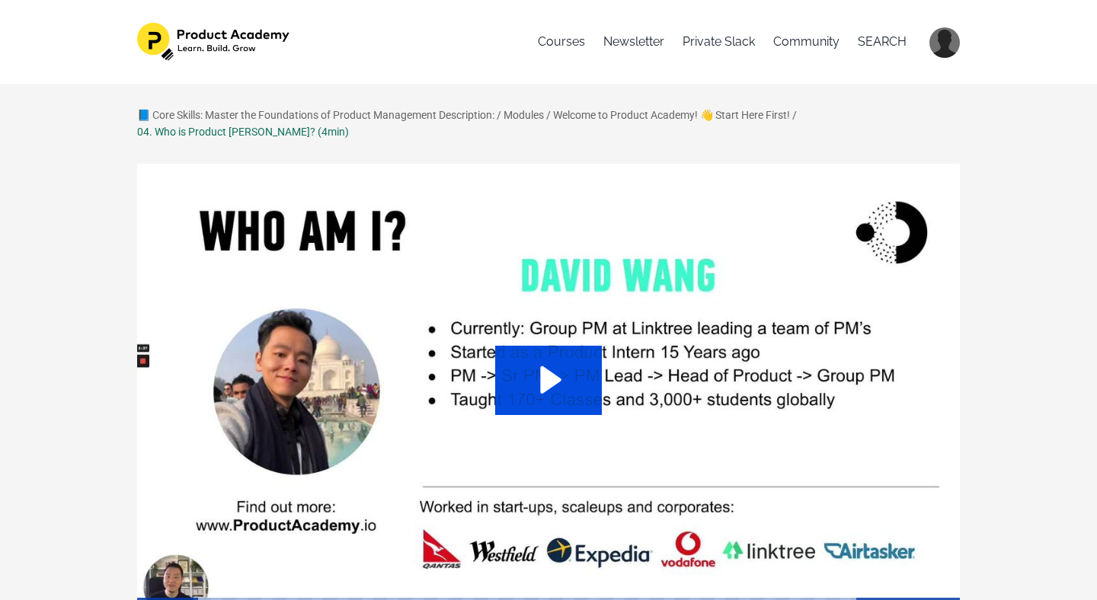
click at [572, 352] on icon "Play Video: sites/127338/video/OAIXC0cQNesgn0S0Q6LM_Who_is_Product_Dave.mp4" at bounding box center [548, 380] width 107 height 69
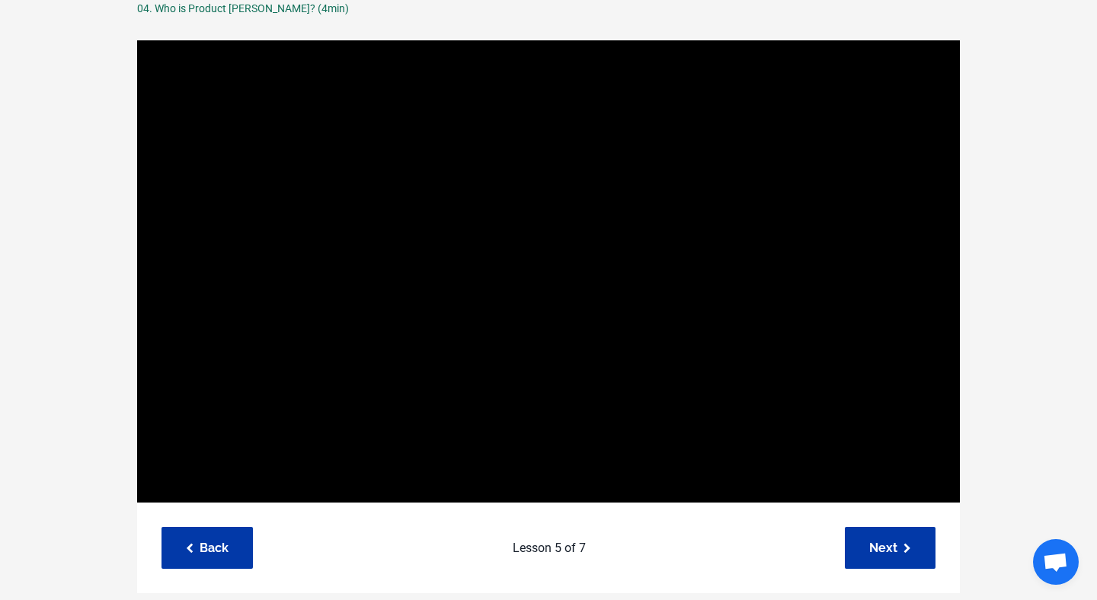
scroll to position [133, 0]
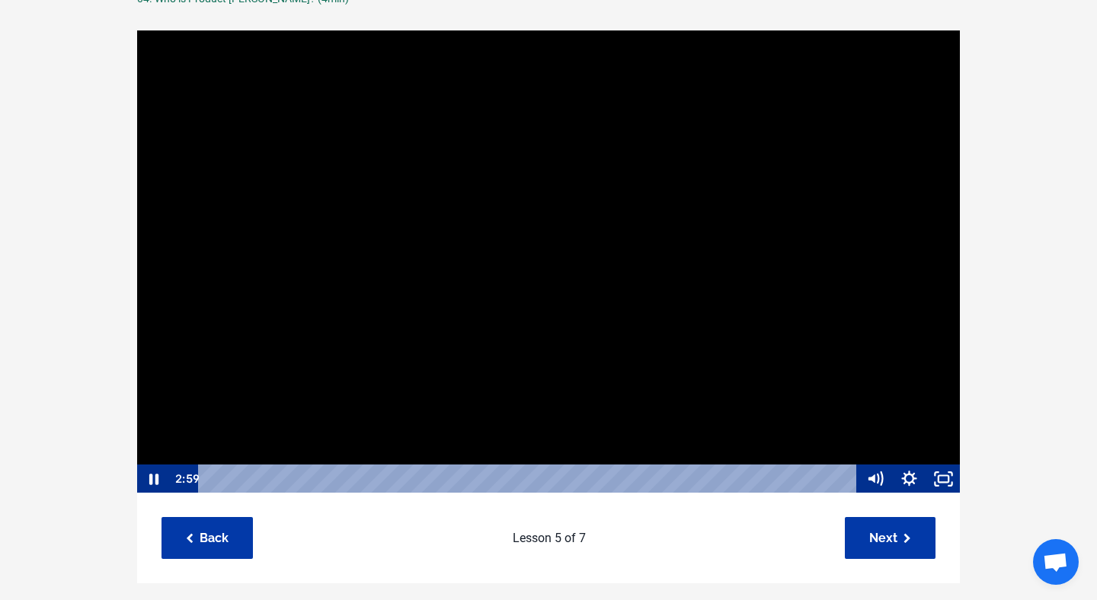
click at [236, 280] on div at bounding box center [548, 262] width 824 height 465
click at [285, 287] on div at bounding box center [548, 262] width 824 height 465
click at [304, 293] on div at bounding box center [548, 262] width 824 height 465
click at [254, 300] on div at bounding box center [548, 262] width 824 height 465
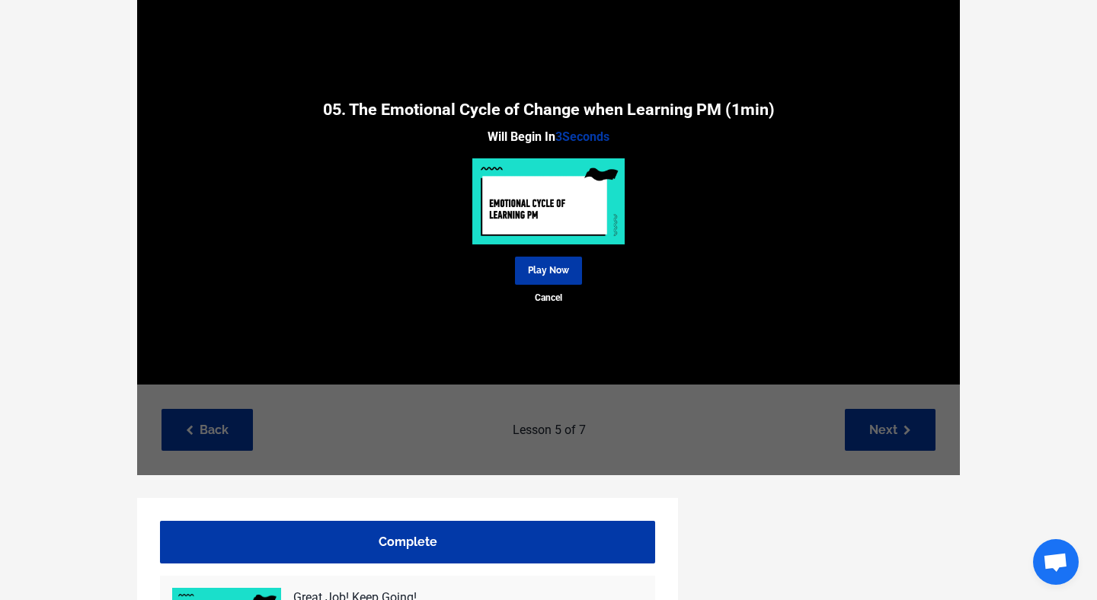
scroll to position [256, 0]
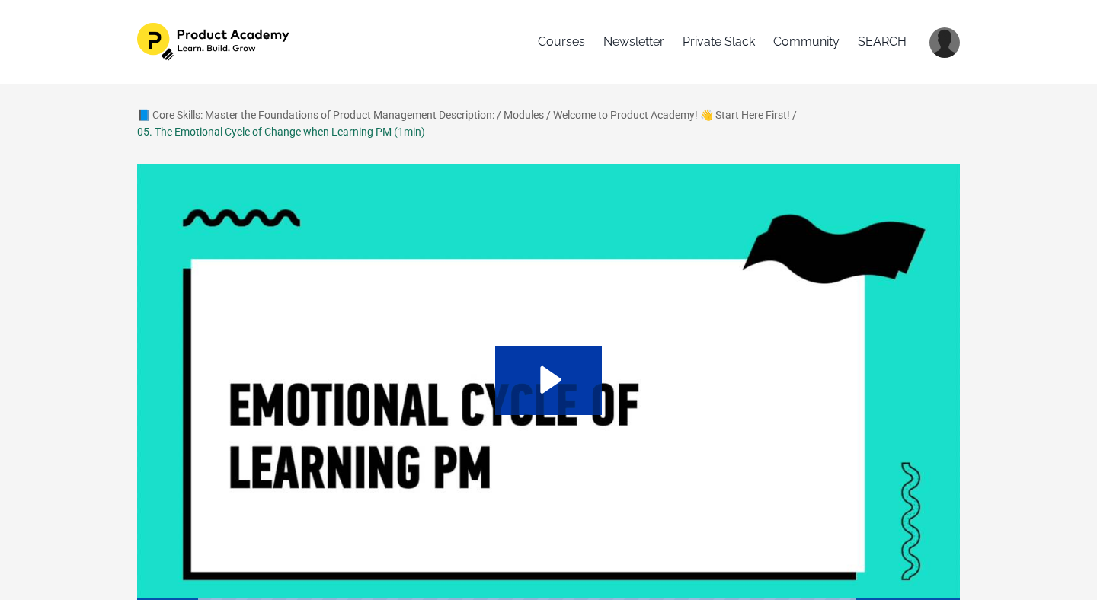
scroll to position [106, 0]
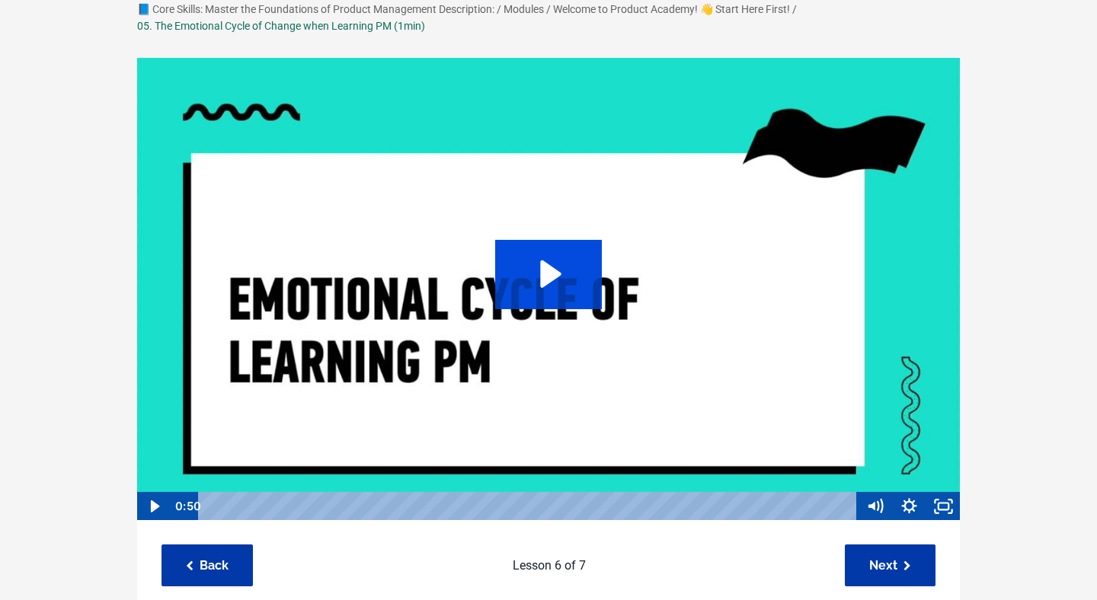
click at [545, 276] on icon "Play Video: sites/127338/video/A1PSAeQSQFOWgFcSlJlG_05._Emotional_cycle_of_chan…" at bounding box center [550, 274] width 21 height 27
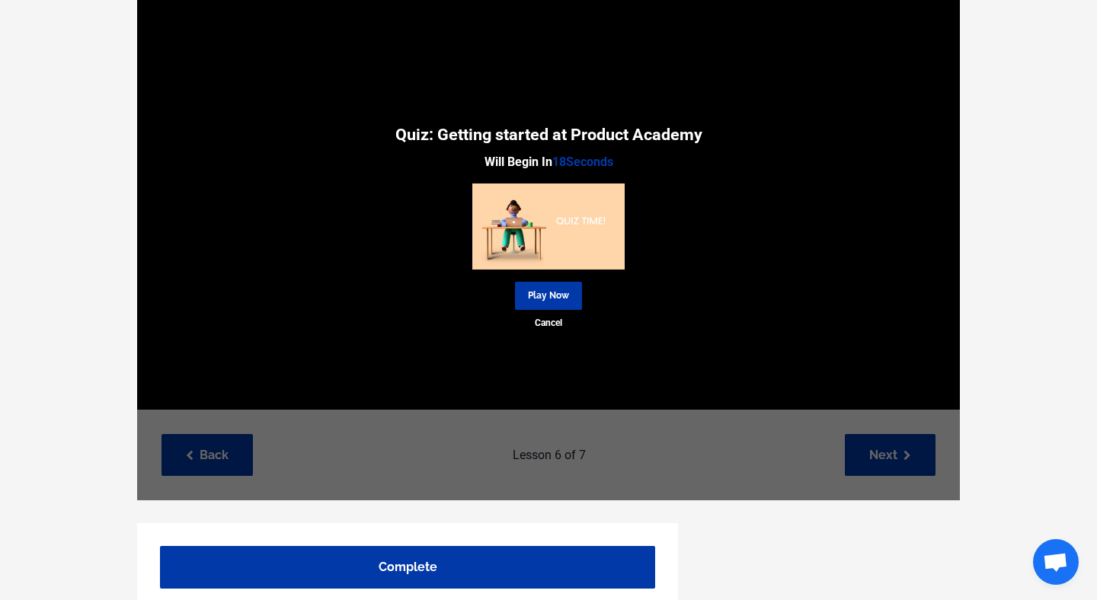
scroll to position [217, 0]
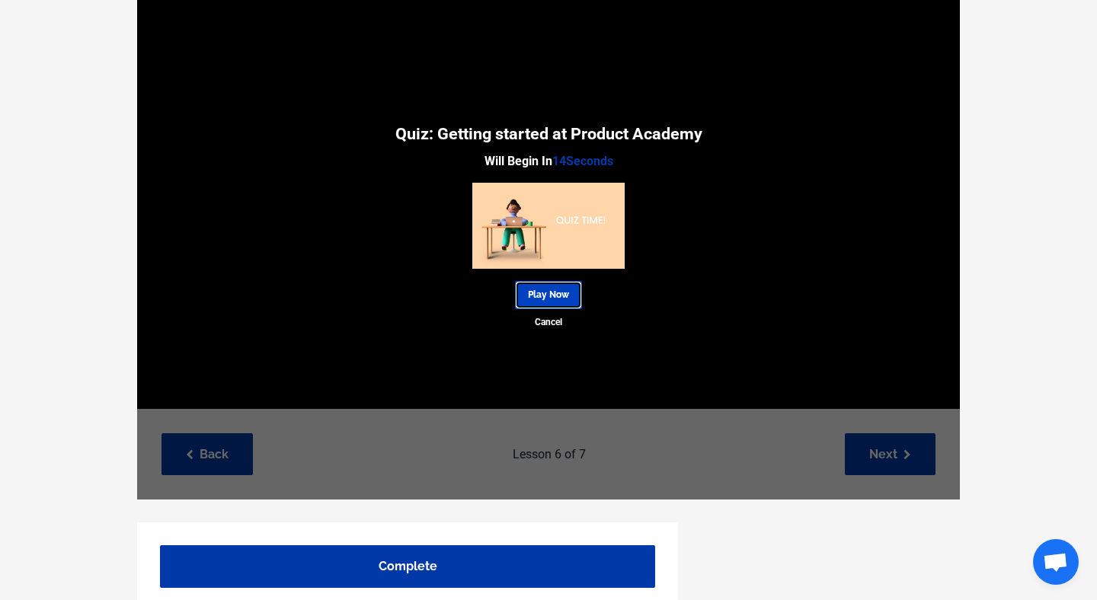
click at [562, 296] on link "Play Now" at bounding box center [548, 295] width 67 height 28
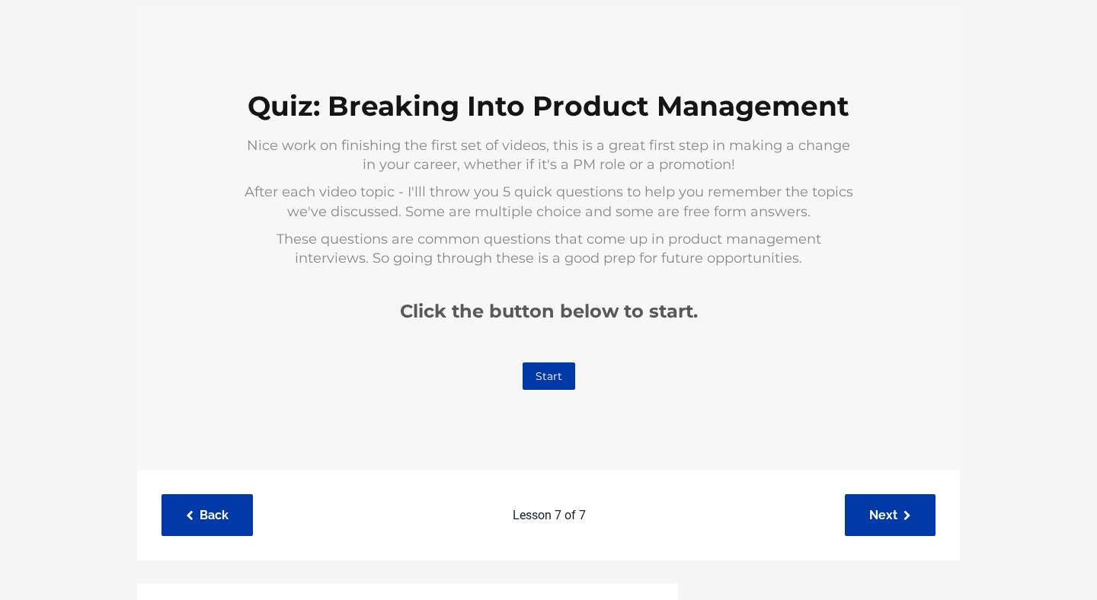
scroll to position [158, 0]
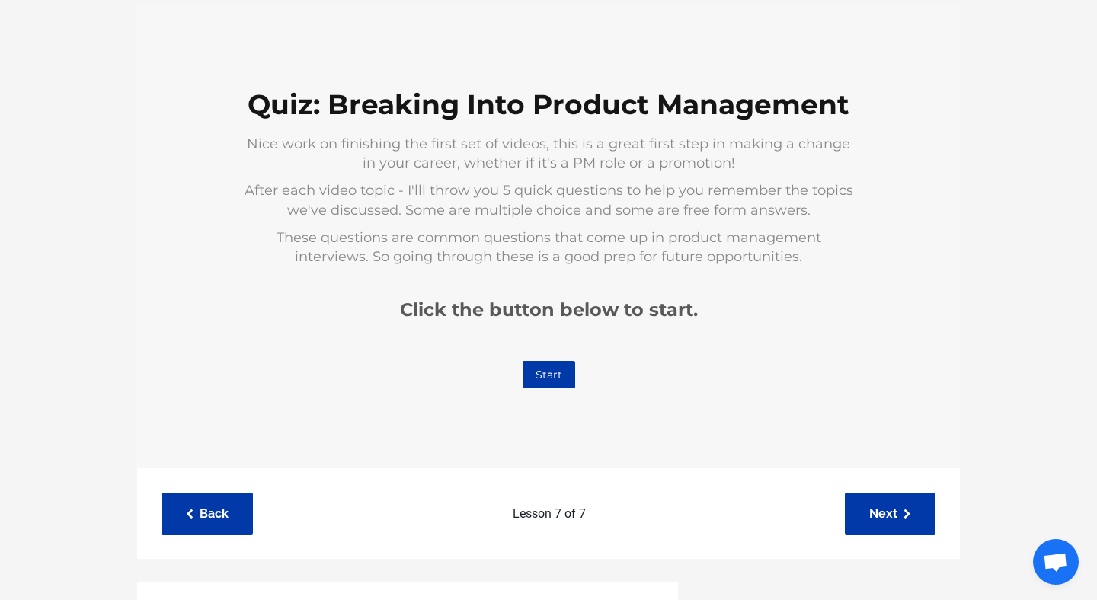
click at [547, 372] on link "Start" at bounding box center [549, 373] width 53 height 27
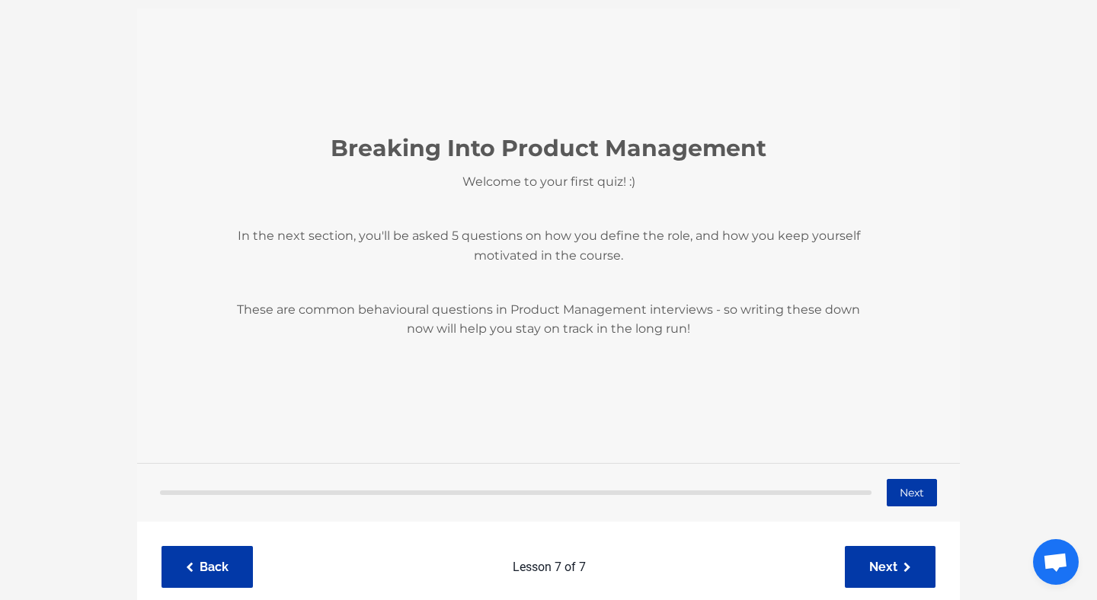
scroll to position [154, 0]
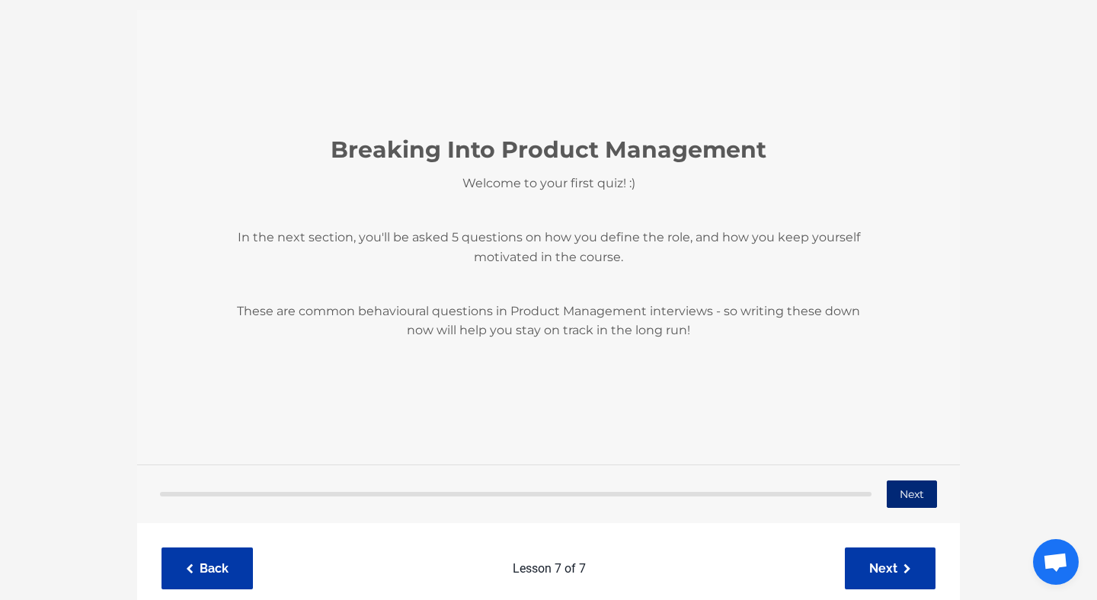
click at [921, 486] on button "Next" at bounding box center [912, 493] width 50 height 27
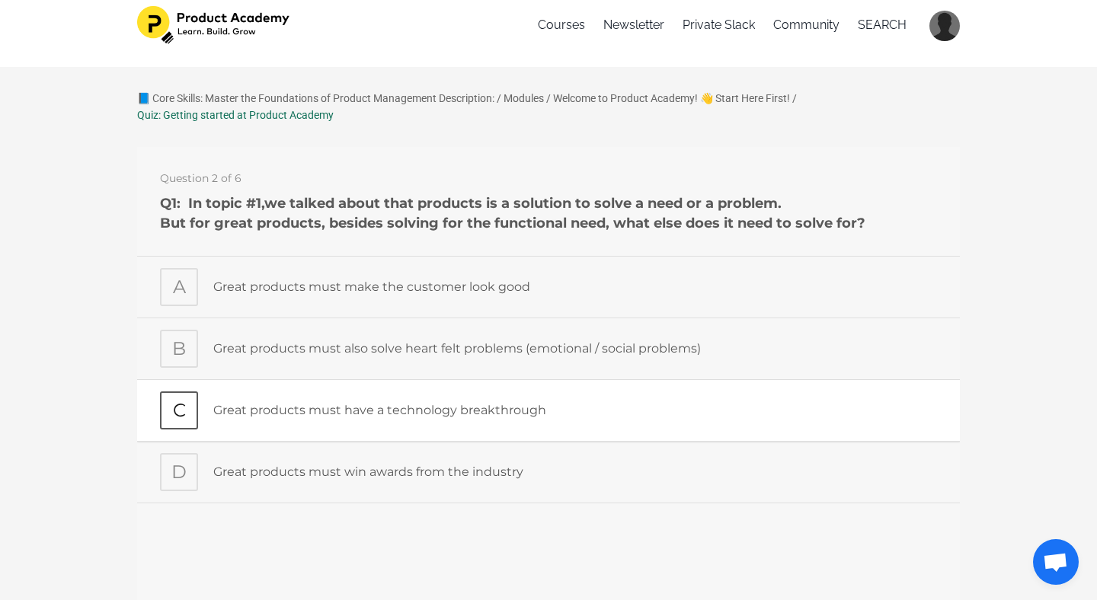
scroll to position [6, 0]
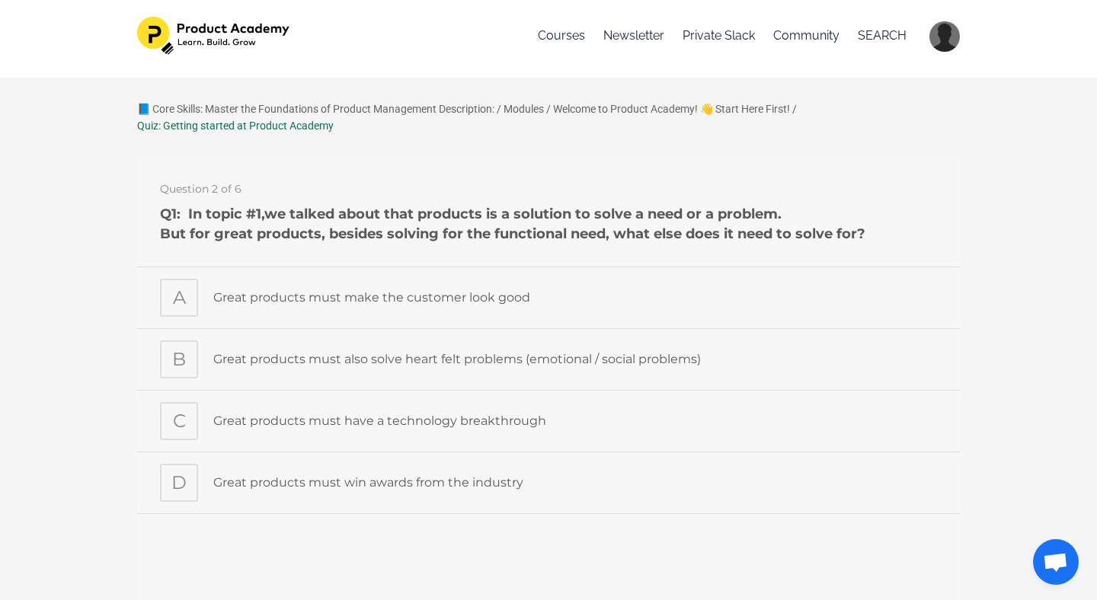
drag, startPoint x: 879, startPoint y: 229, endPoint x: 184, endPoint y: 212, distance: 695.2
click at [184, 212] on h1 "Q1: In topic #1, we talked about that products is a solution to solve a need or…" at bounding box center [548, 223] width 777 height 38
copy h1 "In topic #1, we talked about that products is a solution to solve a need or a p…"
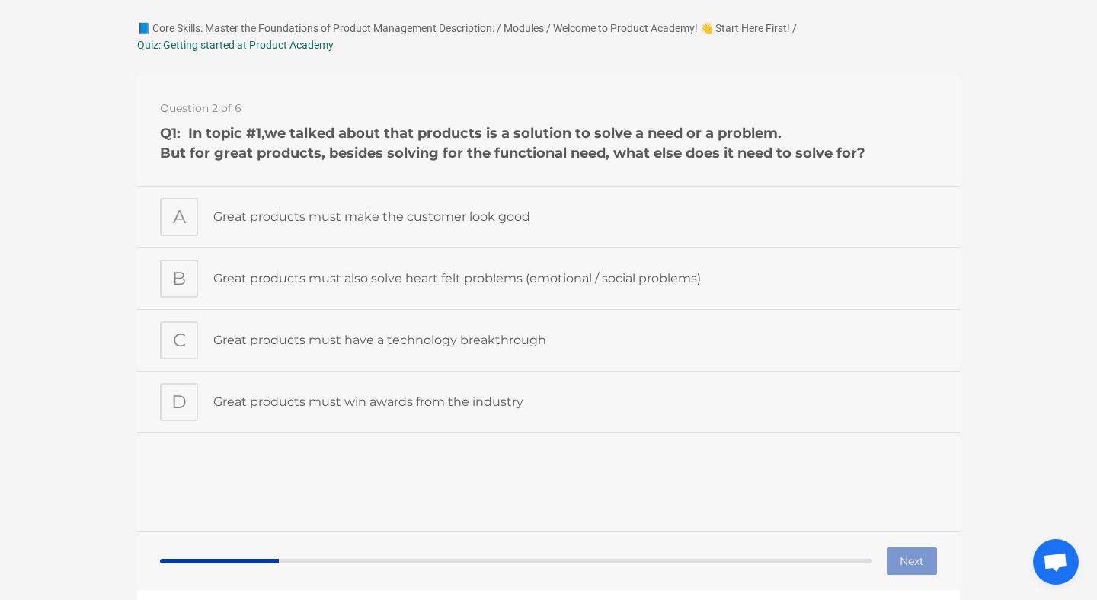
scroll to position [112, 0]
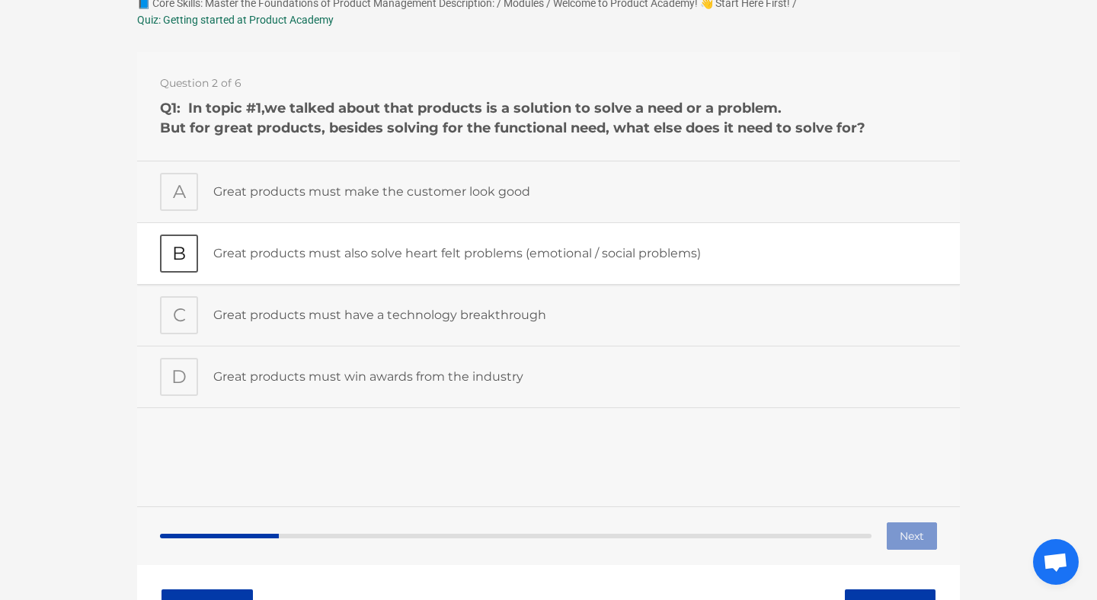
click at [180, 264] on div "B" at bounding box center [179, 253] width 38 height 38
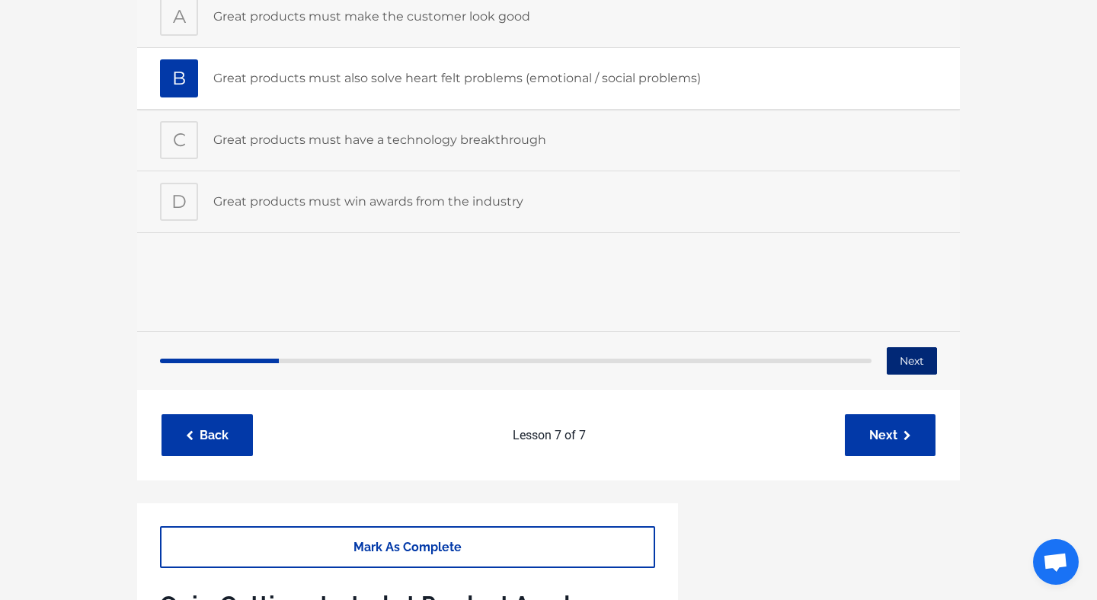
click at [917, 369] on button "Next" at bounding box center [912, 360] width 50 height 27
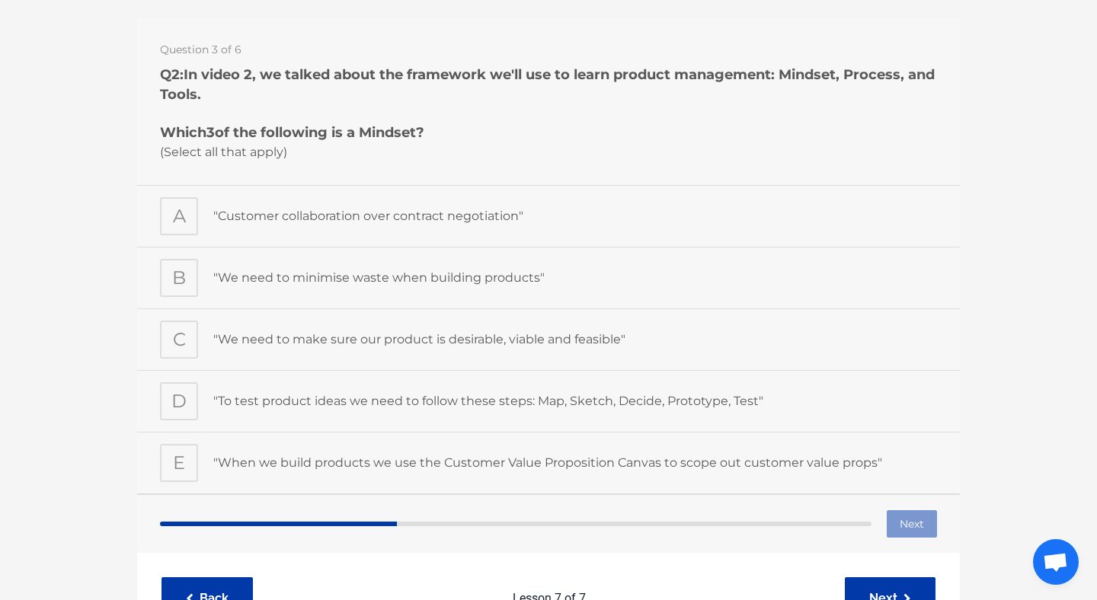
scroll to position [149, 0]
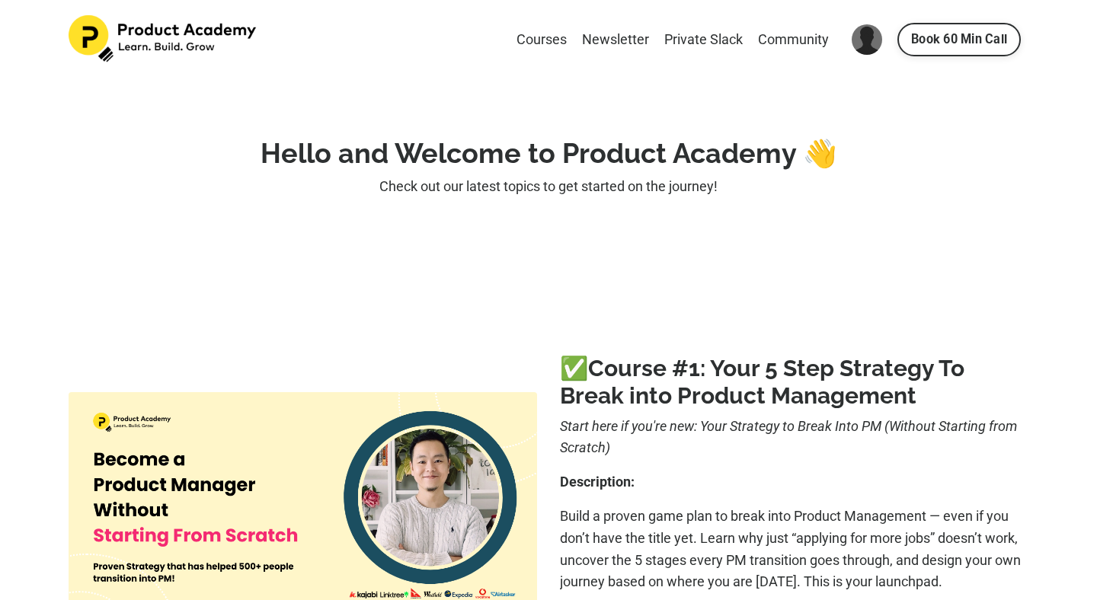
scroll to position [283, 0]
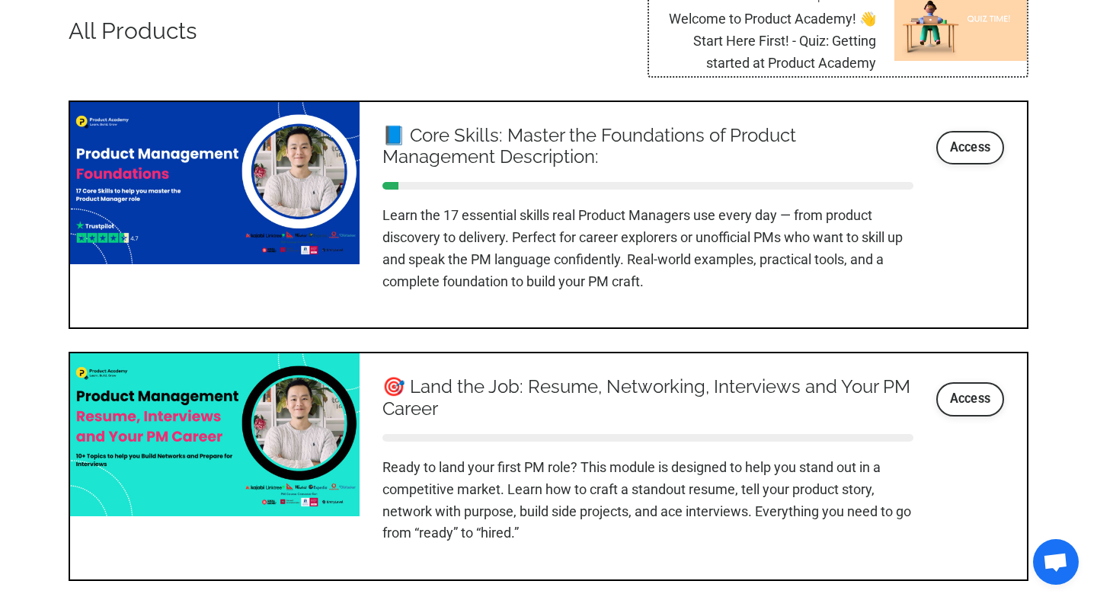
scroll to position [1745, 0]
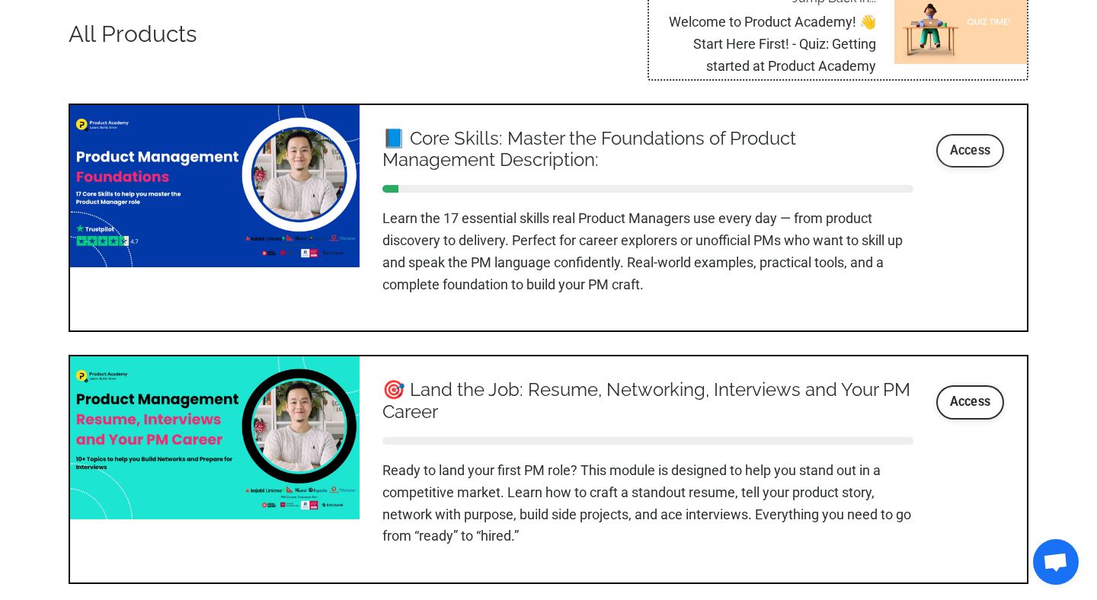
click at [970, 155] on link "Access" at bounding box center [971, 151] width 69 height 34
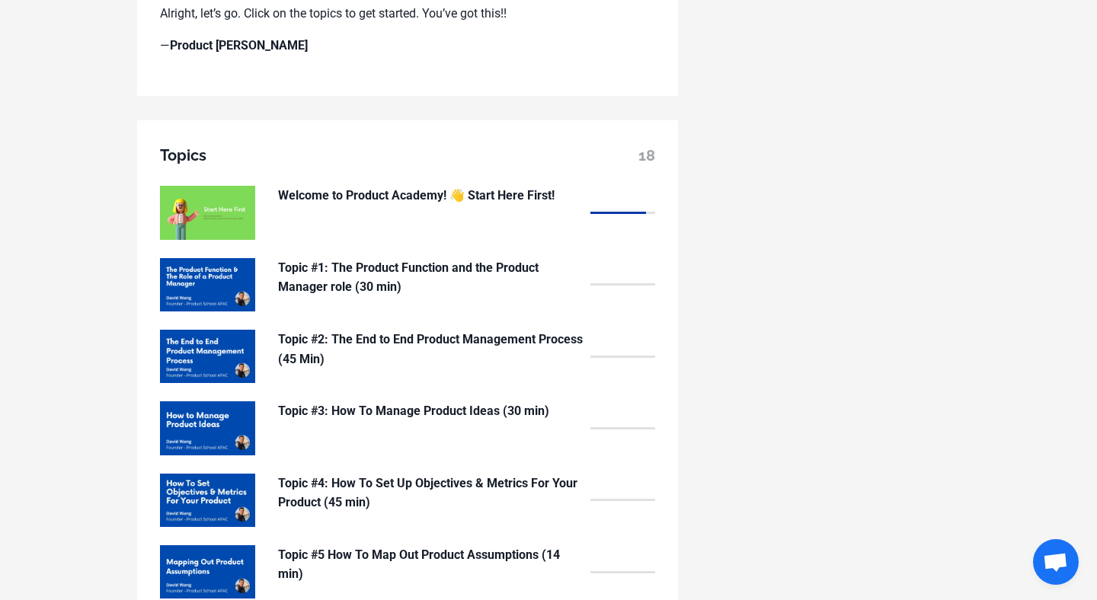
scroll to position [1131, 0]
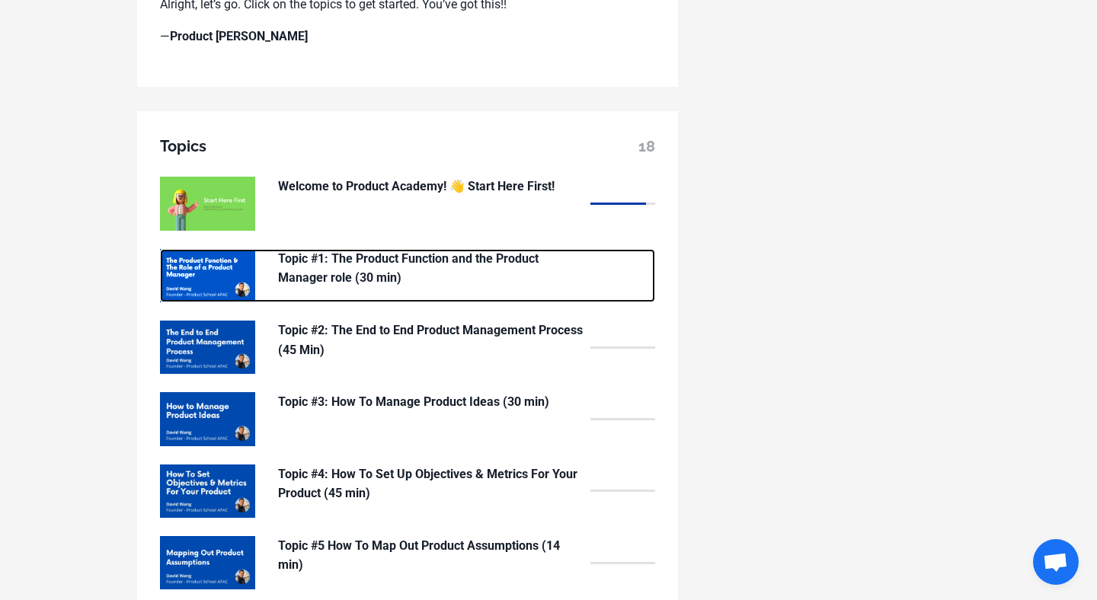
click at [370, 263] on p "Topic #1: The Product Function and the Product Manager role (30 min)" at bounding box center [430, 268] width 305 height 39
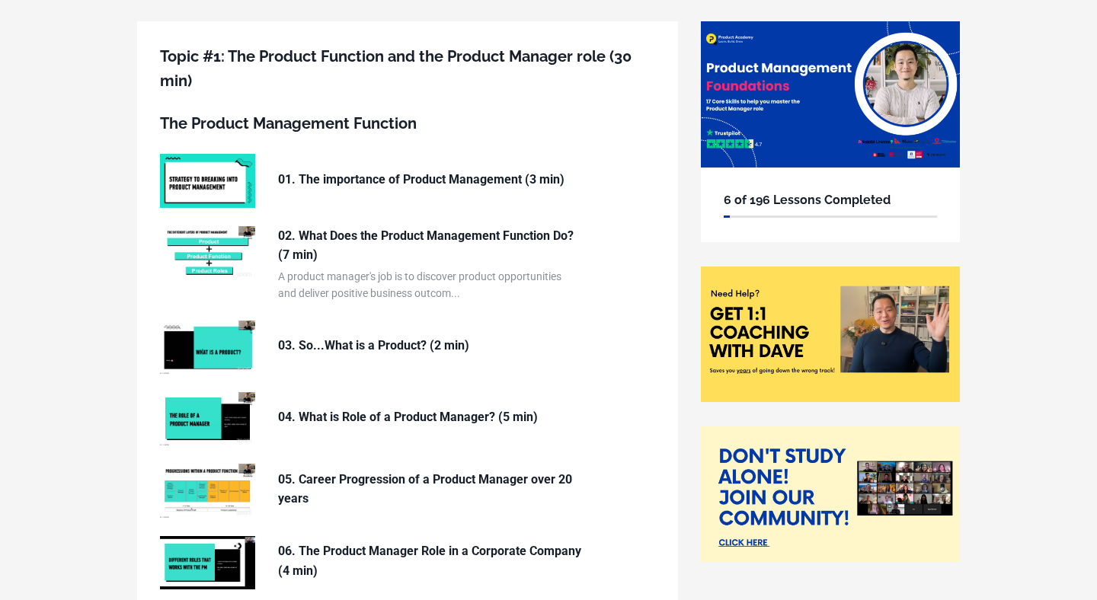
scroll to position [126, 0]
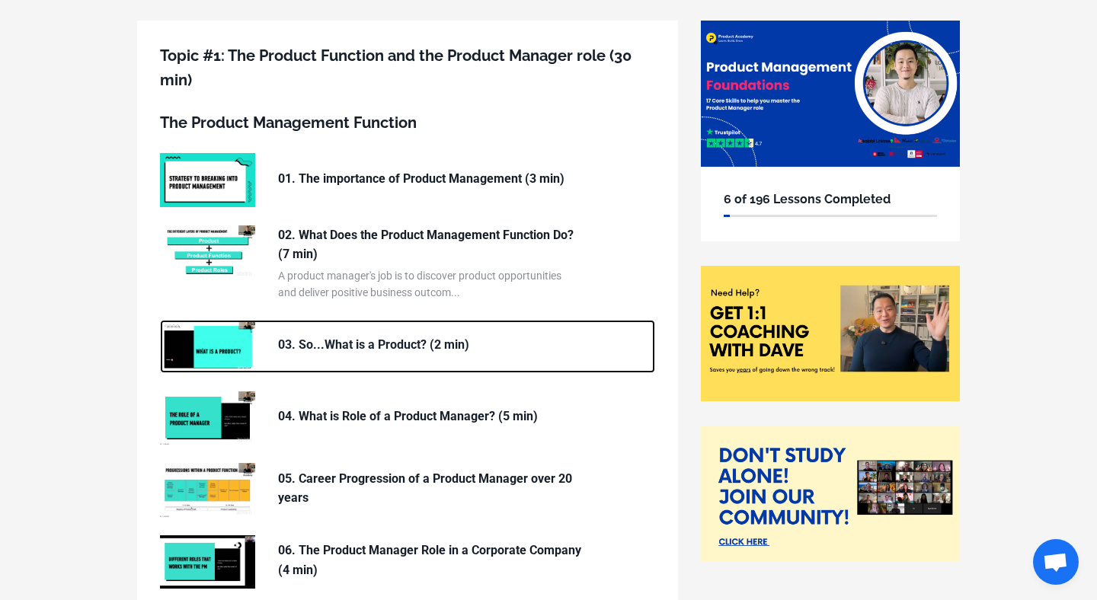
click at [191, 344] on img at bounding box center [207, 346] width 95 height 53
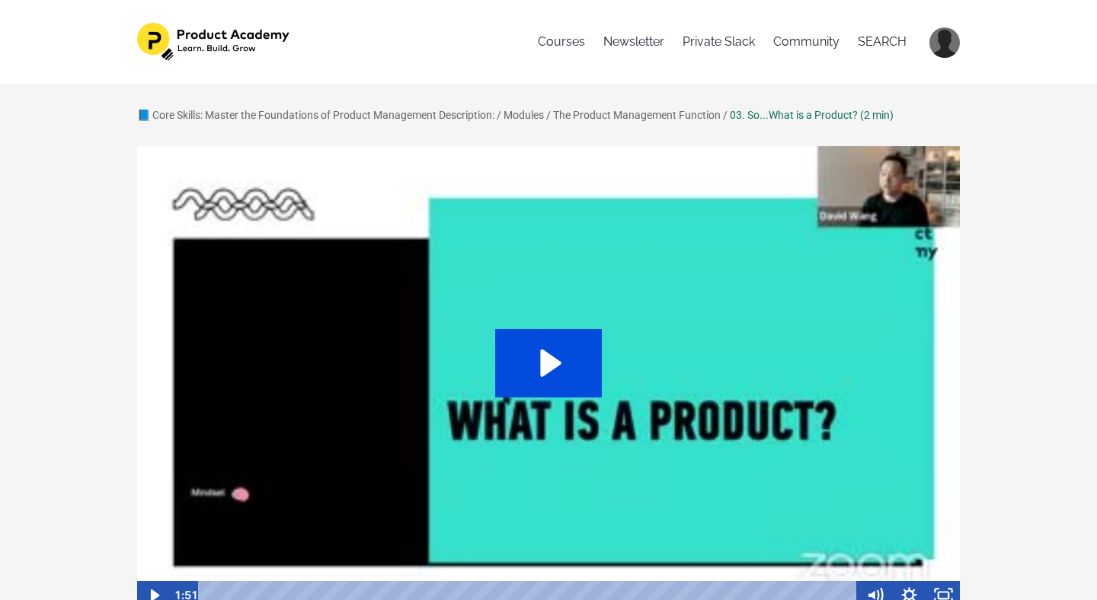
click at [581, 369] on icon "Play Video: file-uploads/sites/127338/video/b6eafe6-1ed-f672-2707-efed7f77c86_1…" at bounding box center [548, 363] width 107 height 69
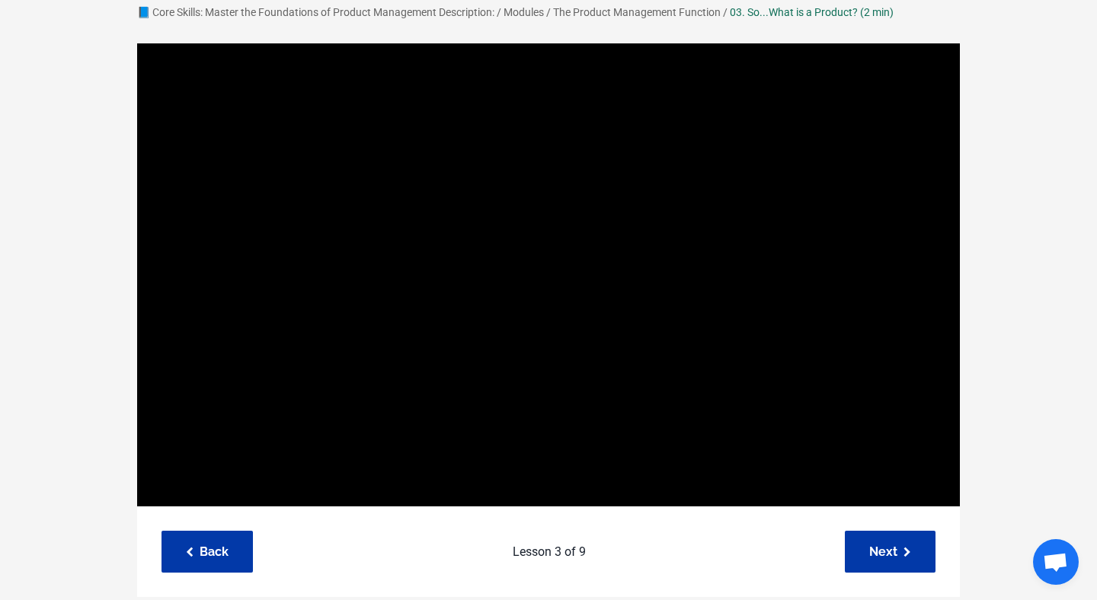
scroll to position [59, 0]
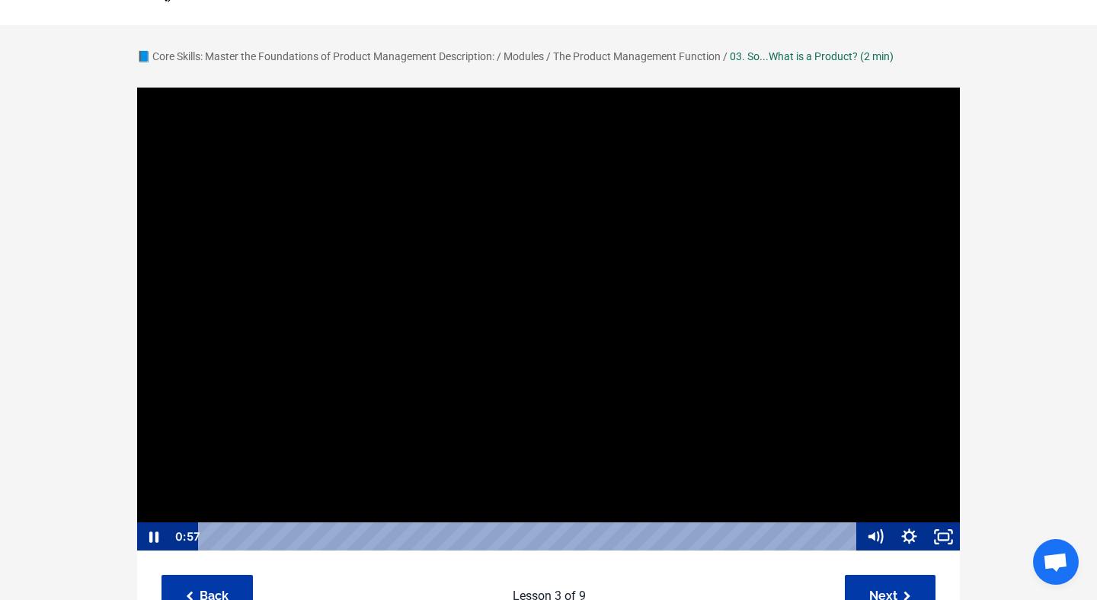
click at [422, 271] on div at bounding box center [548, 319] width 824 height 465
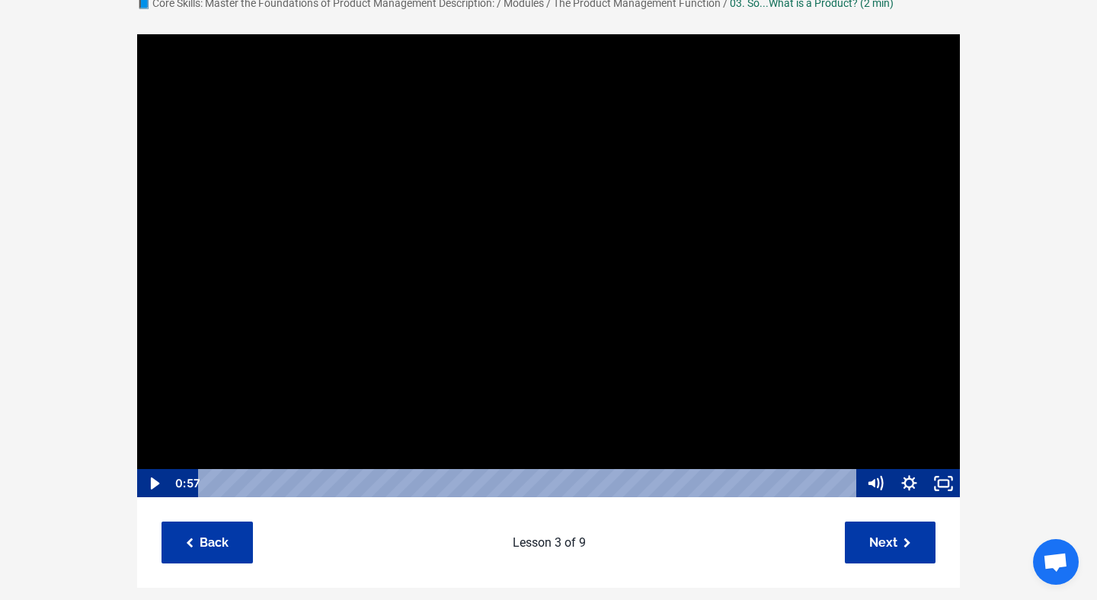
scroll to position [110, 0]
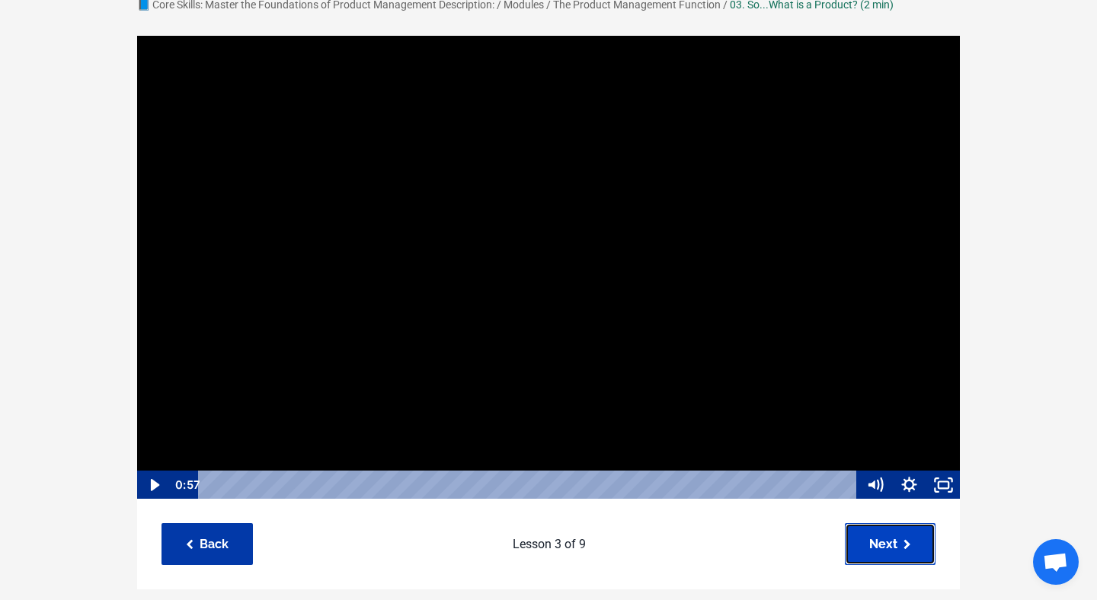
click at [881, 533] on link "Next" at bounding box center [890, 544] width 91 height 42
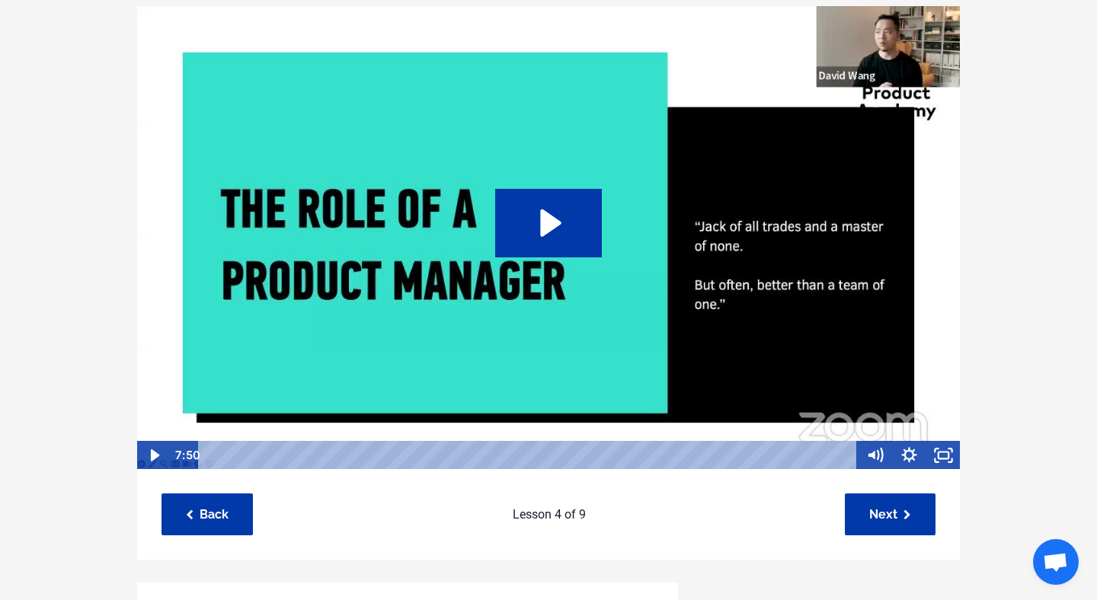
scroll to position [139, 0]
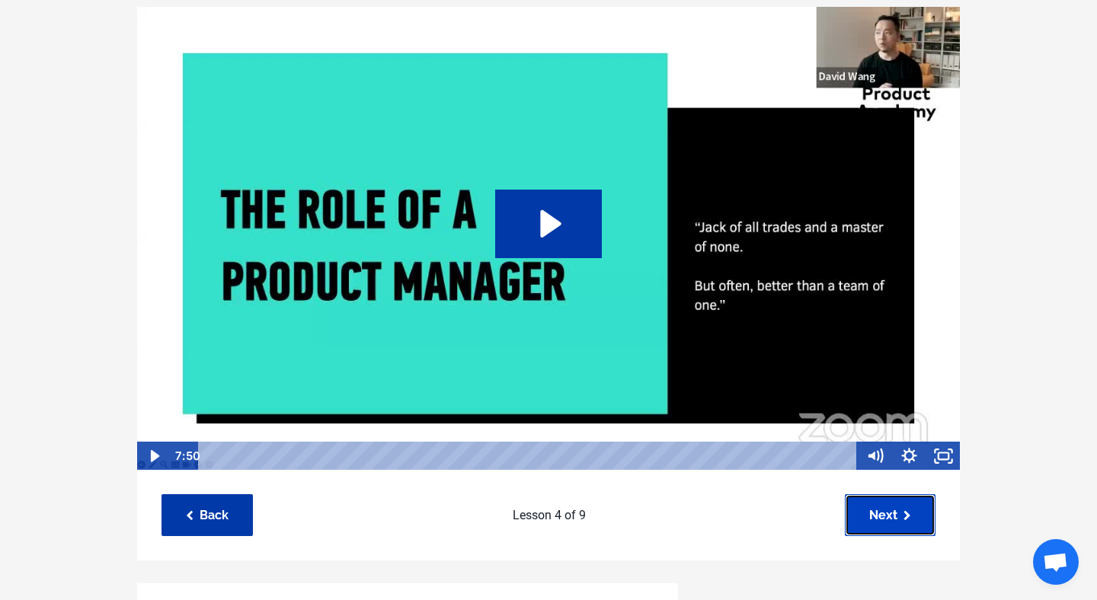
click at [901, 520] on link "Next" at bounding box center [890, 516] width 91 height 42
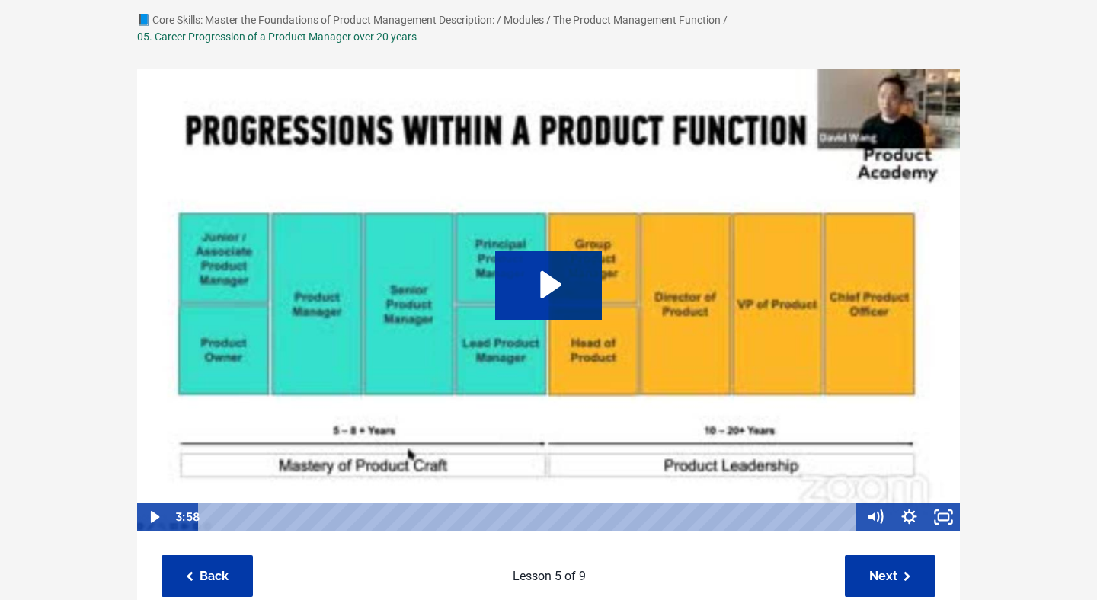
scroll to position [109, 0]
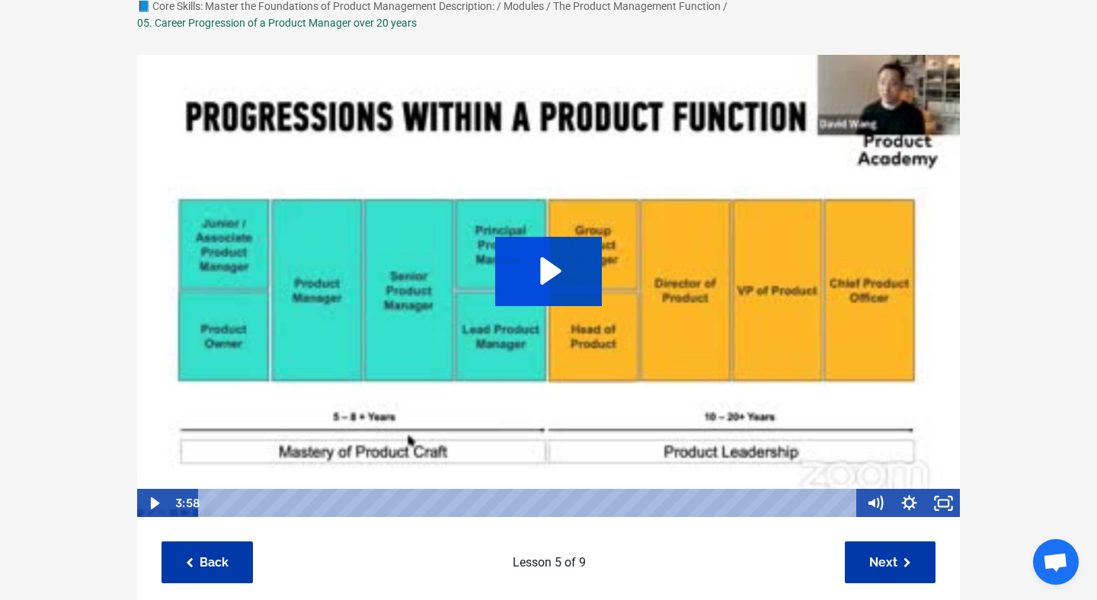
click at [573, 276] on icon "Play Video: file-uploads/sites/127338/video/bda8cd-fbaf-c4df-8b48-8aa1482c38db_…" at bounding box center [548, 271] width 107 height 69
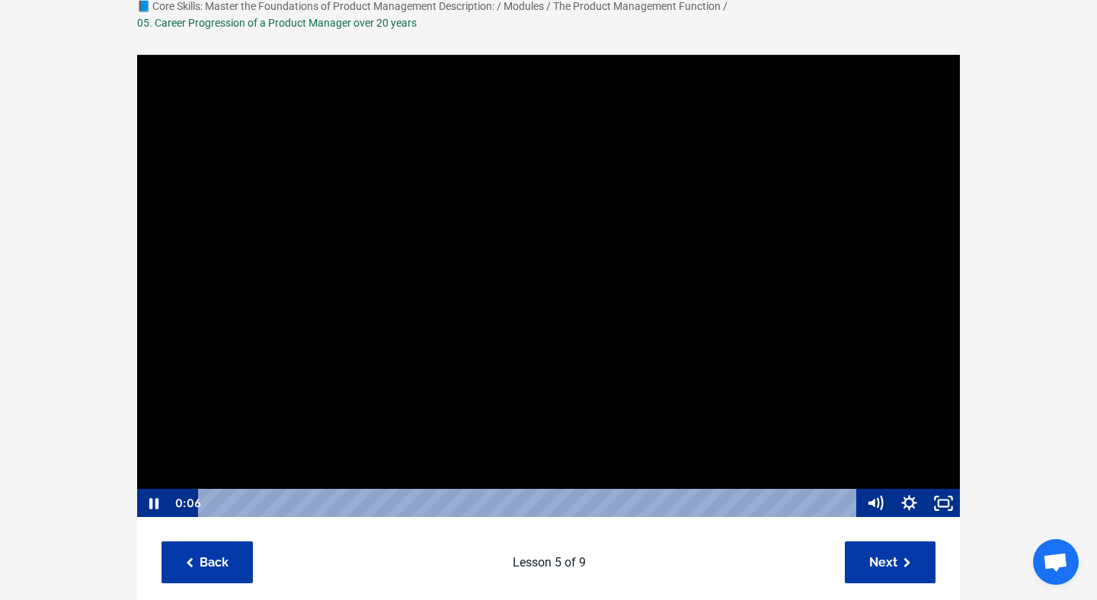
click at [515, 365] on div at bounding box center [548, 286] width 824 height 465
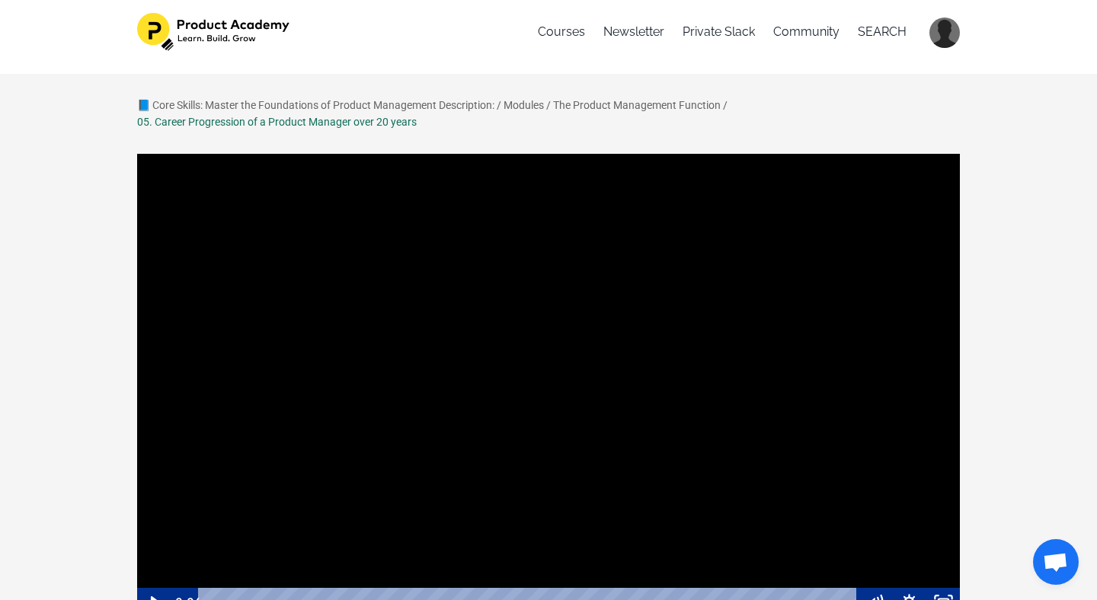
scroll to position [0, 0]
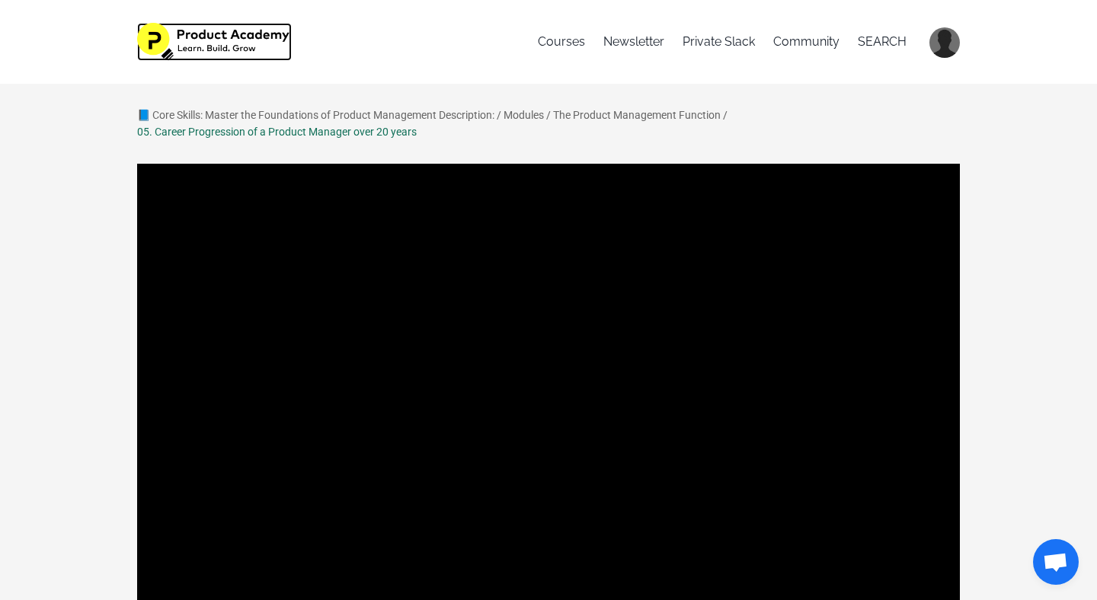
click at [243, 38] on img at bounding box center [214, 42] width 155 height 38
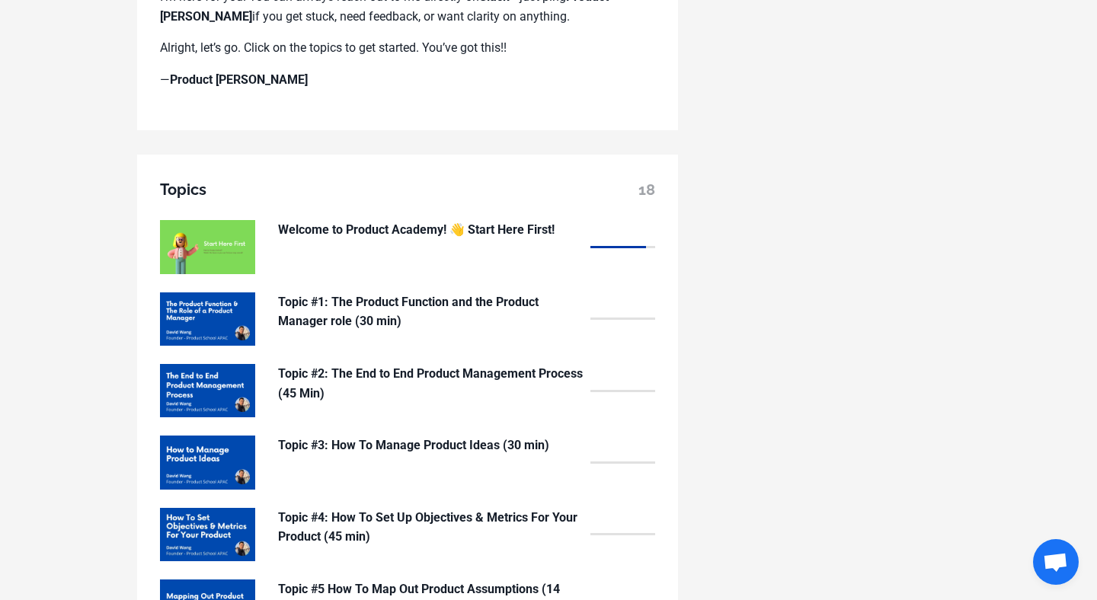
scroll to position [1088, 0]
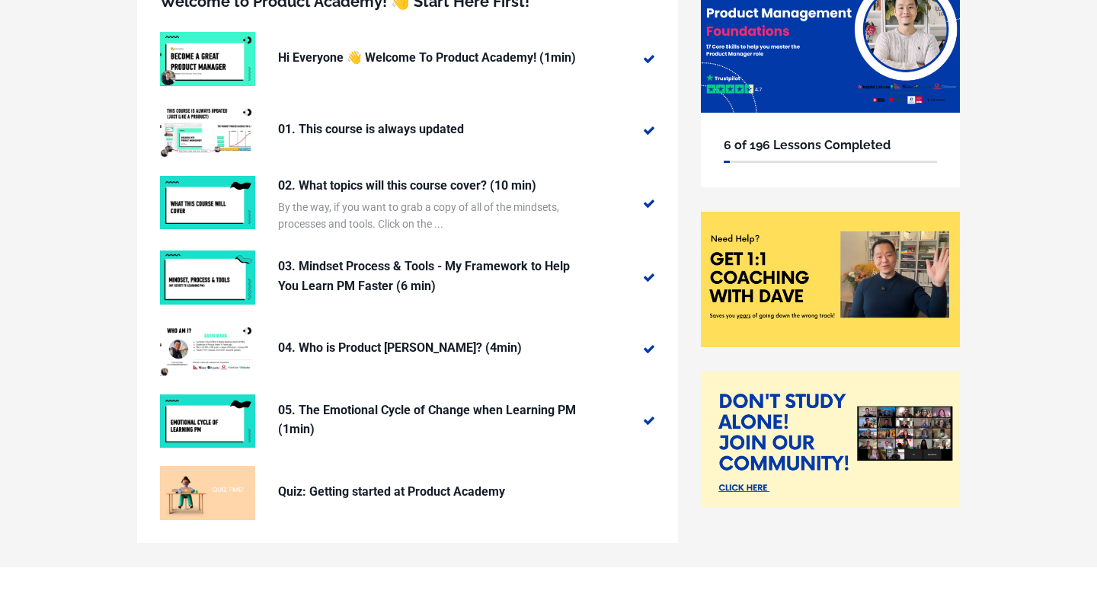
scroll to position [168, 0]
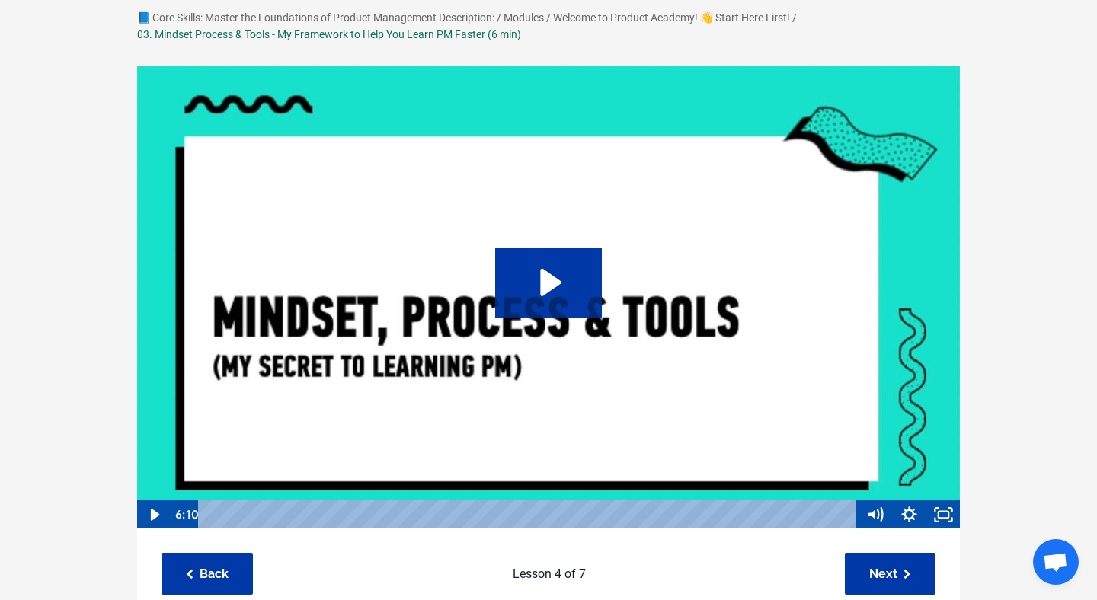
scroll to position [101, 0]
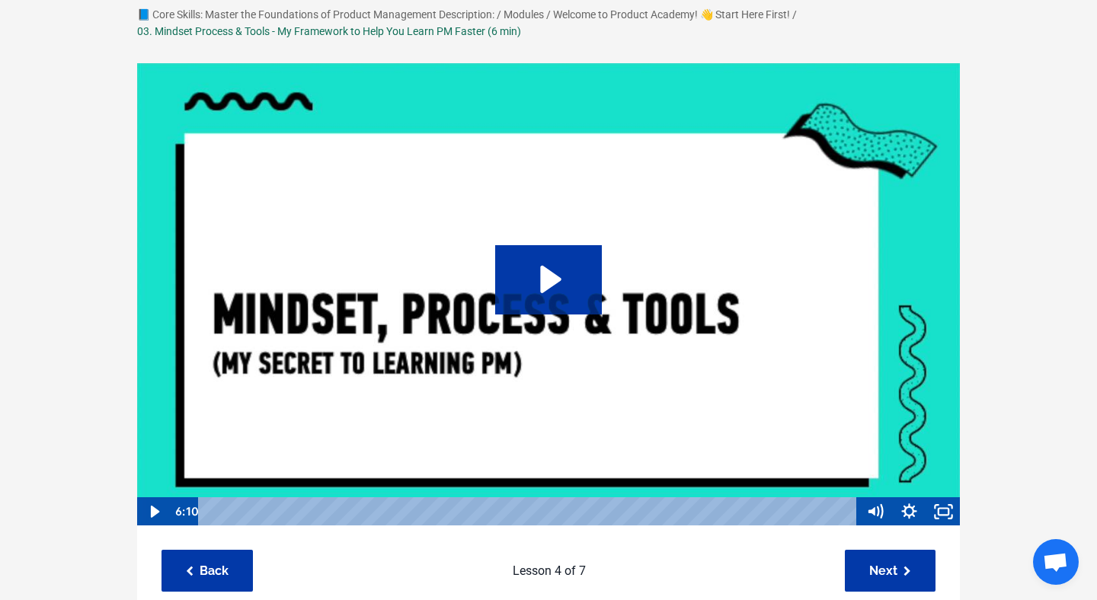
click at [531, 338] on img at bounding box center [548, 294] width 824 height 465
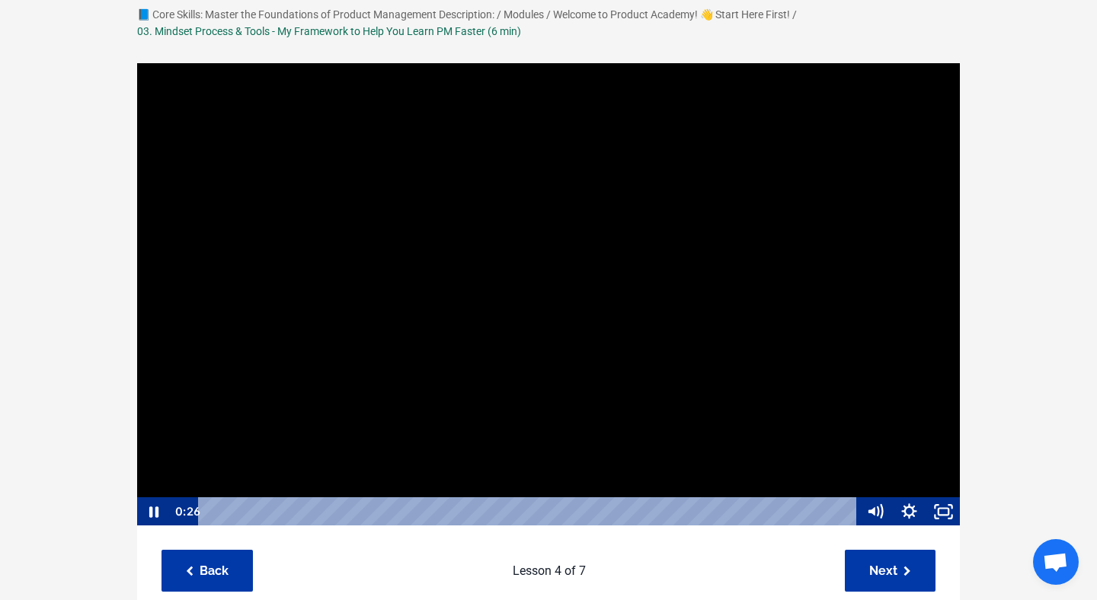
click at [630, 166] on div at bounding box center [548, 294] width 824 height 465
